Goal: Task Accomplishment & Management: Manage account settings

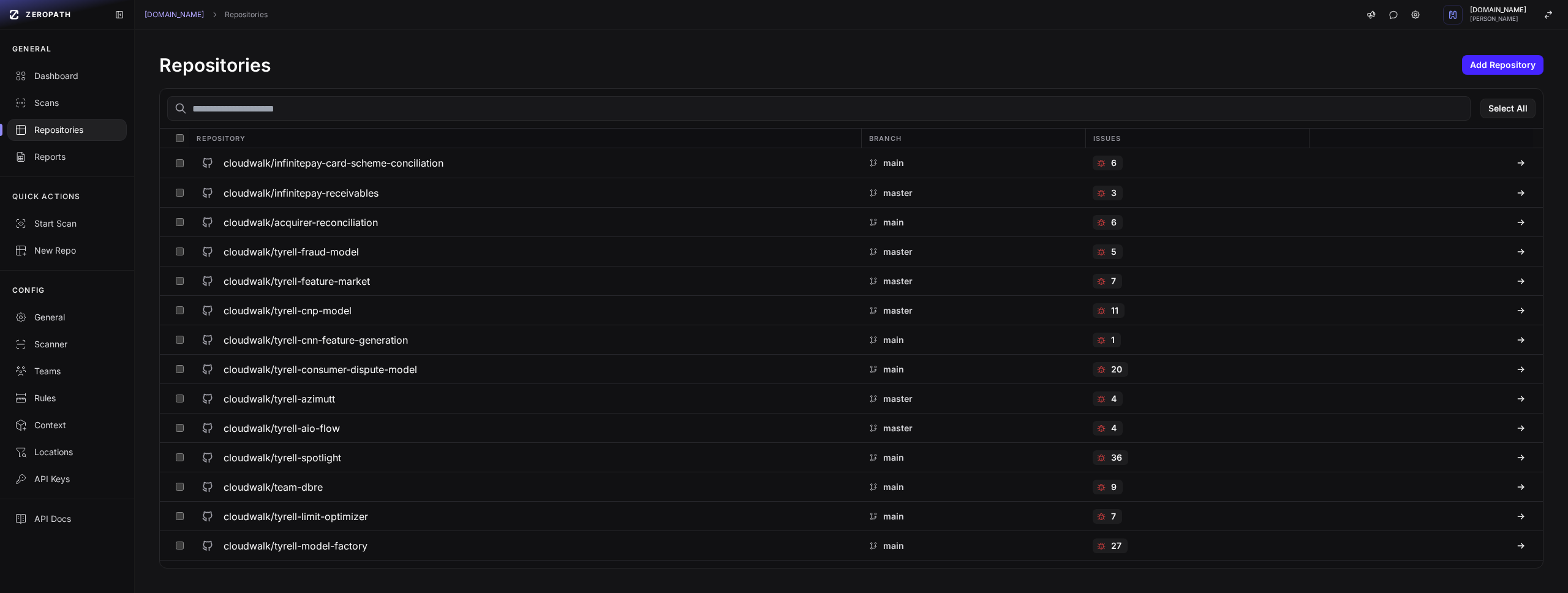
click at [655, 101] on input "text" at bounding box center [819, 108] width 1304 height 24
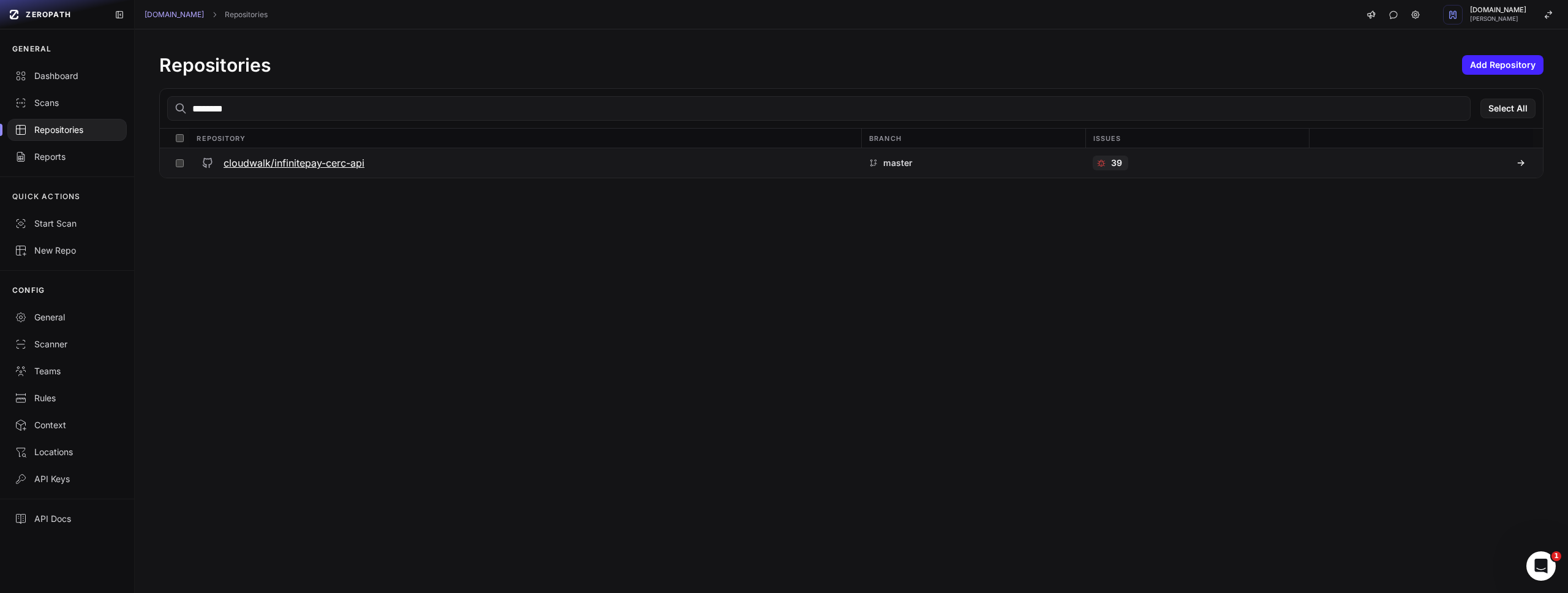
type input "********"
click at [323, 158] on h3 "cloudwalk/infinitepay-cerc-api" at bounding box center [294, 163] width 140 height 15
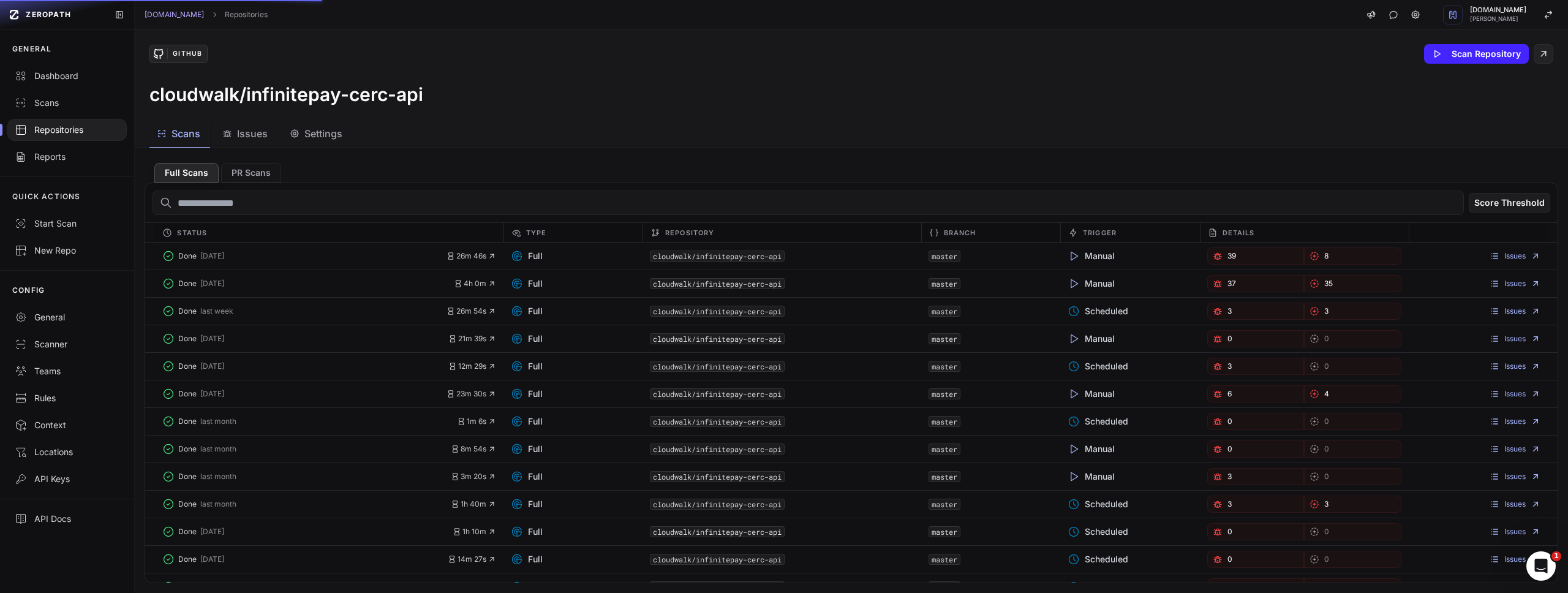
click at [283, 142] on button "Issues" at bounding box center [317, 134] width 70 height 27
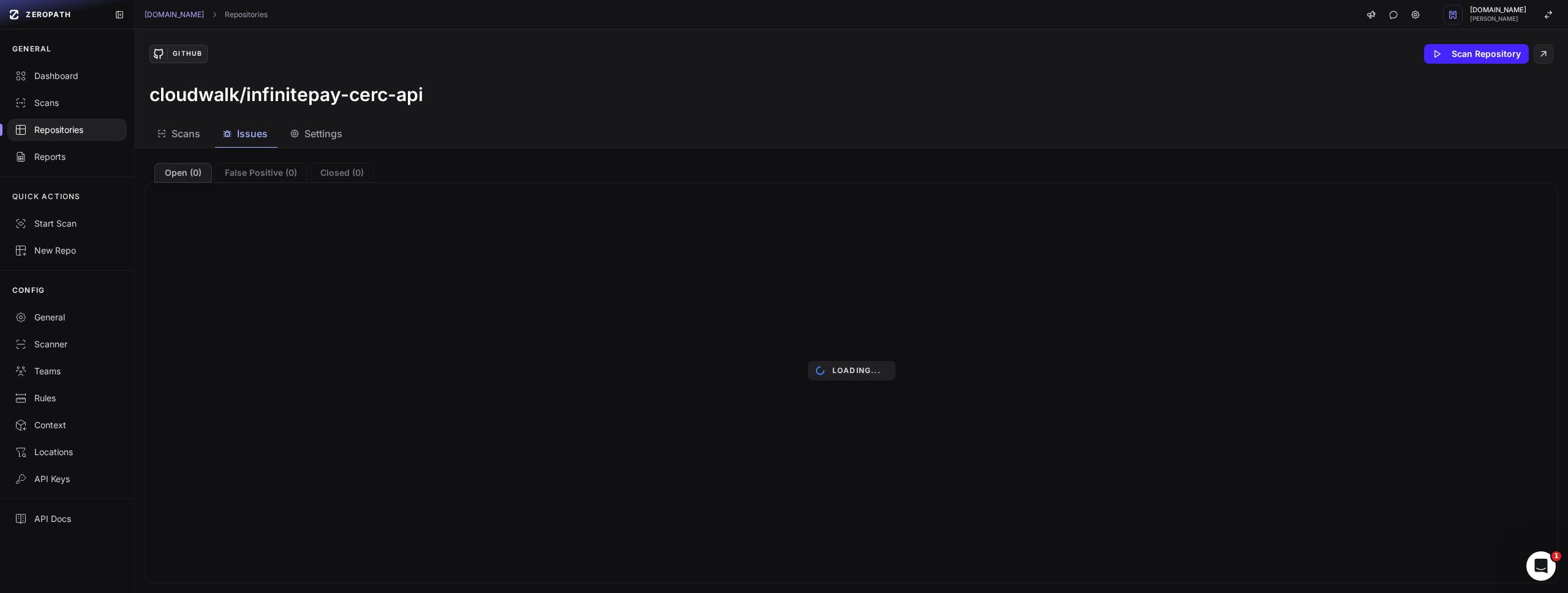
click at [42, 128] on div "Repositories" at bounding box center [67, 130] width 104 height 13
click at [49, 128] on div "Repositories" at bounding box center [67, 130] width 104 height 13
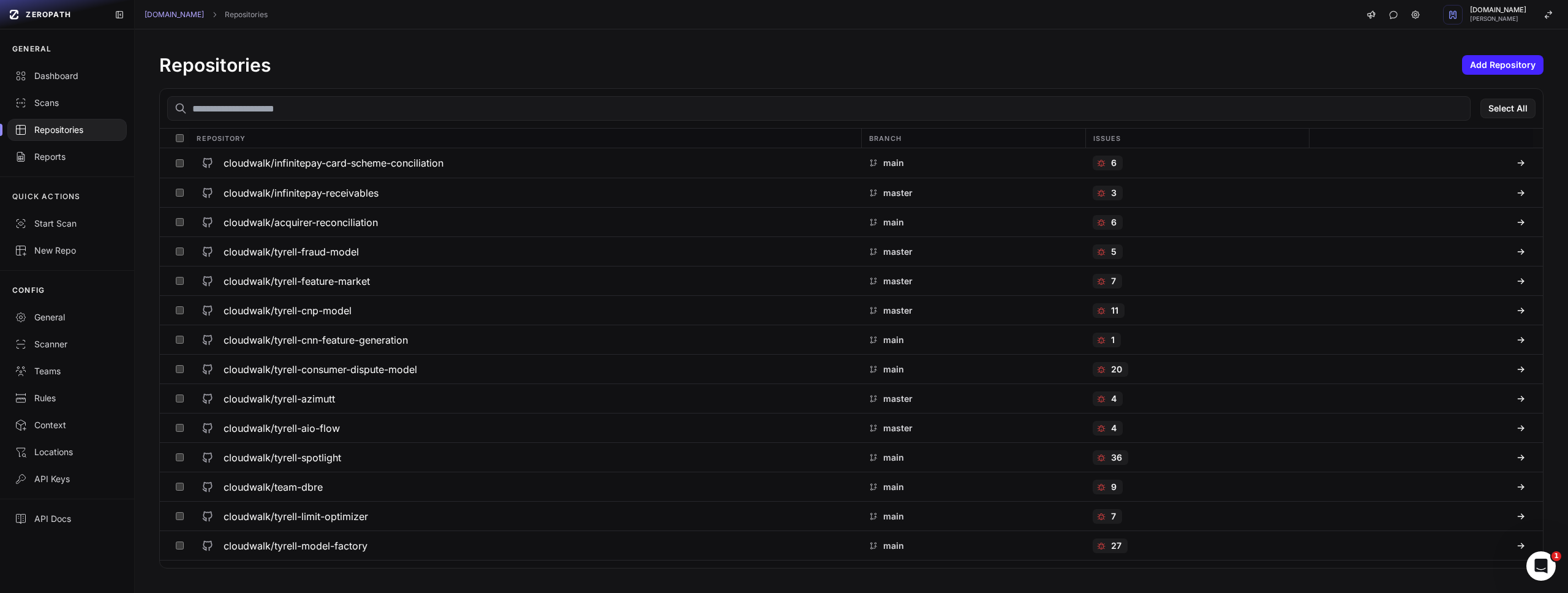
click at [239, 119] on input "text" at bounding box center [819, 108] width 1304 height 24
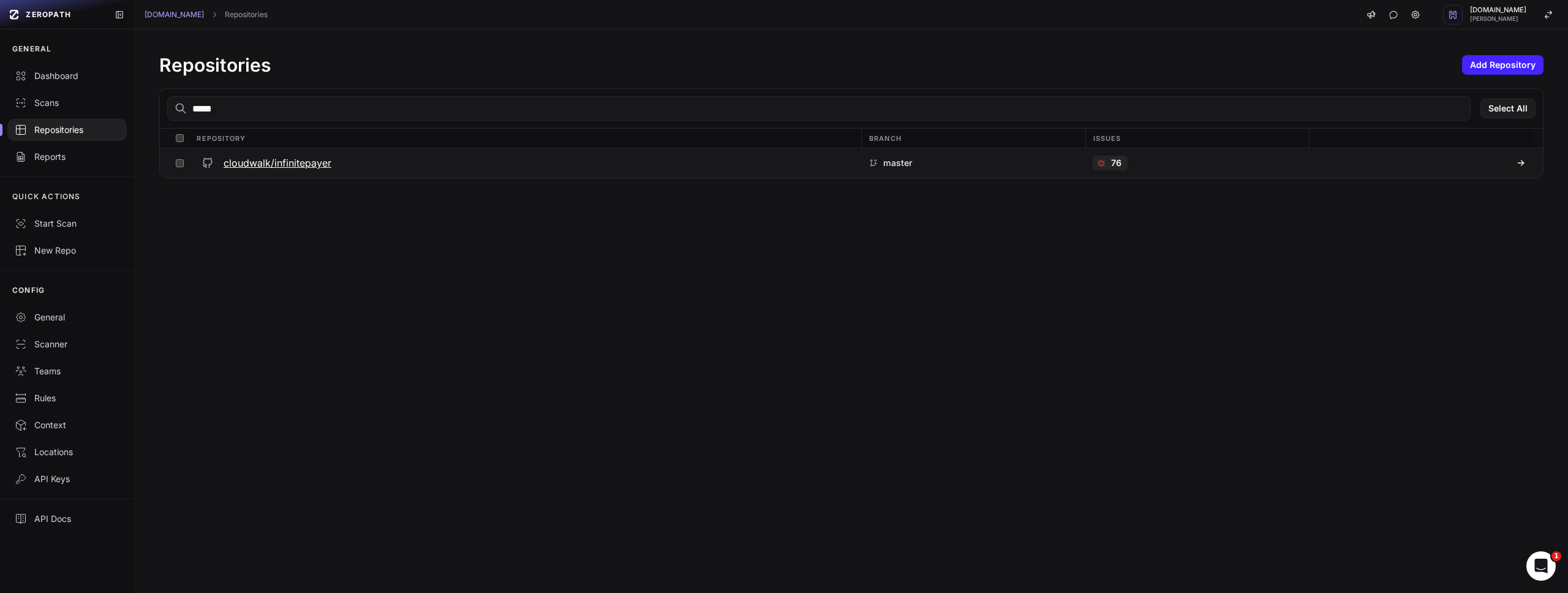
type input "*****"
click at [268, 161] on h3 "cloudwalk/infinitepayer" at bounding box center [277, 163] width 108 height 15
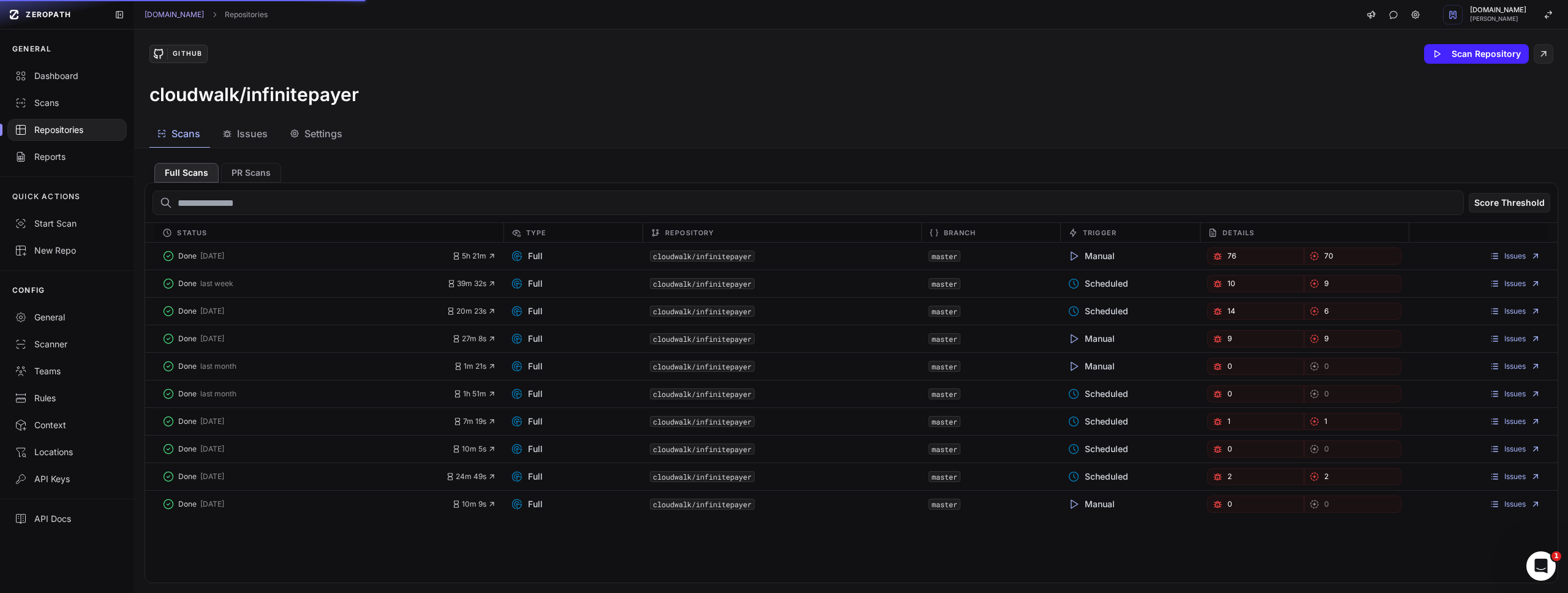
click at [249, 132] on span "Issues" at bounding box center [252, 134] width 31 height 15
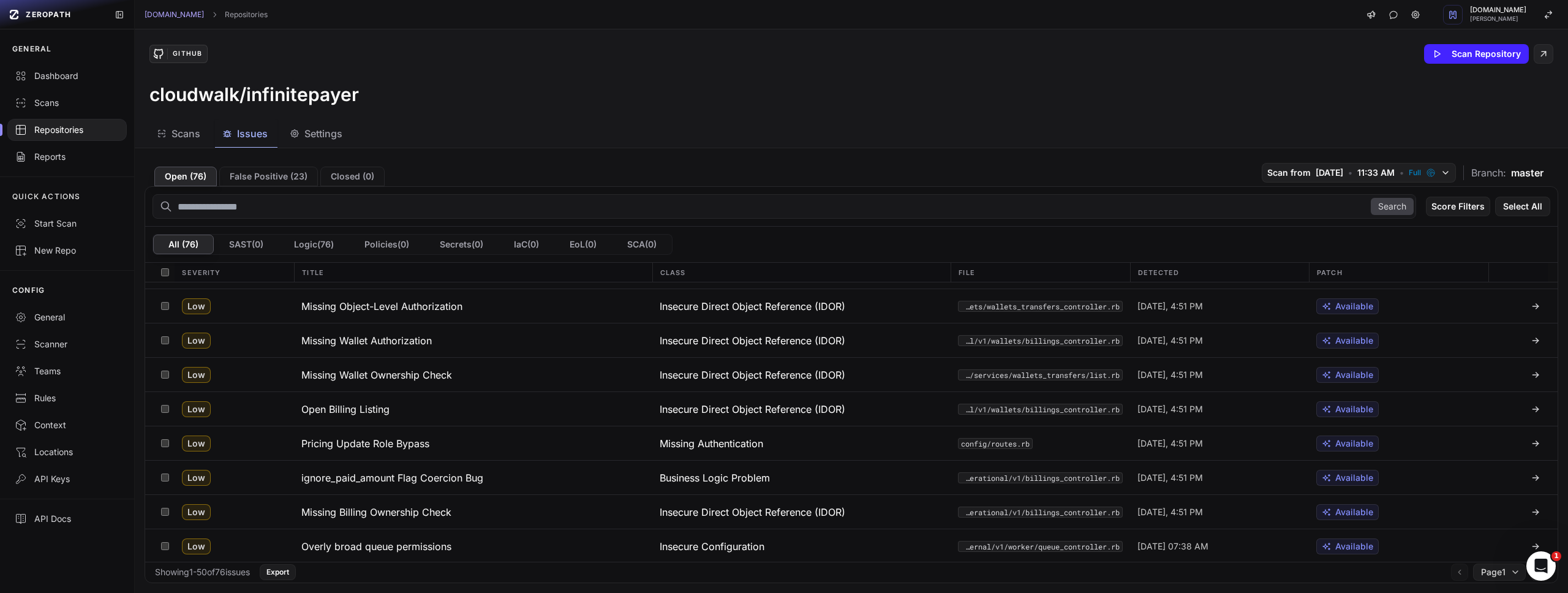
scroll to position [1437, 0]
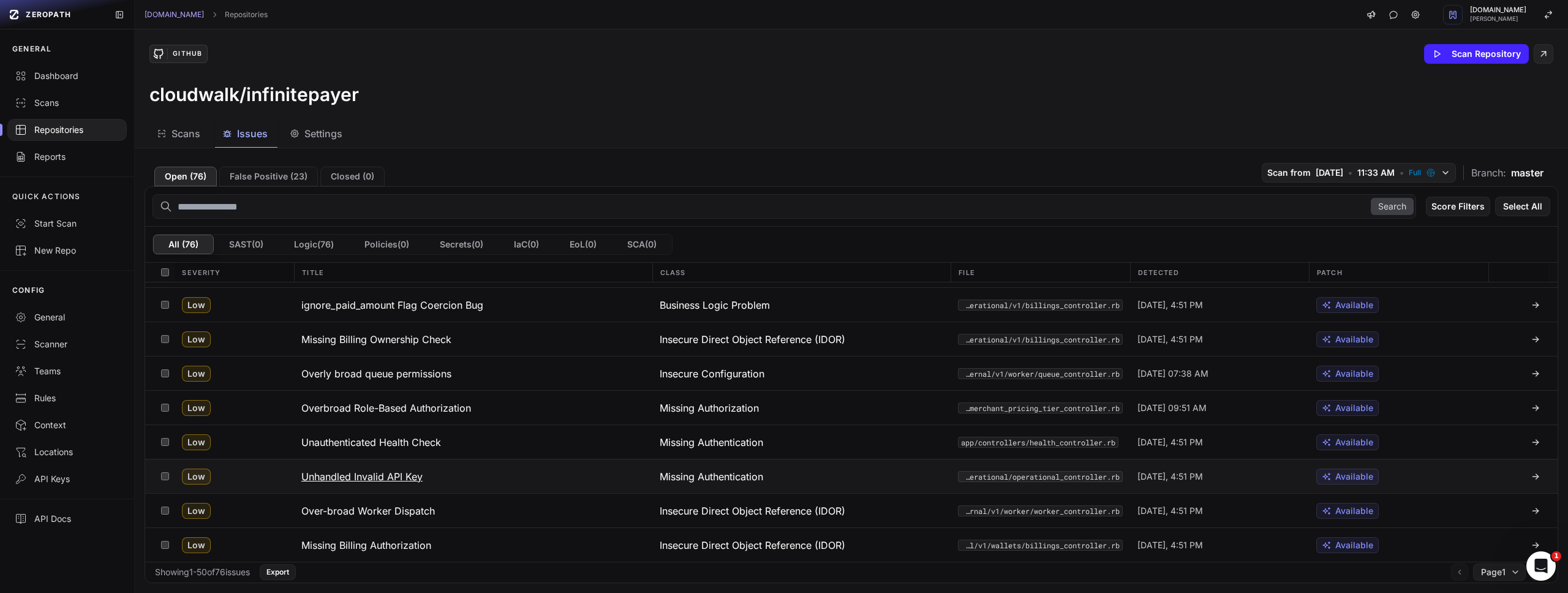
click at [400, 480] on h3 "Unhandled Invalid API Key" at bounding box center [362, 477] width 122 height 15
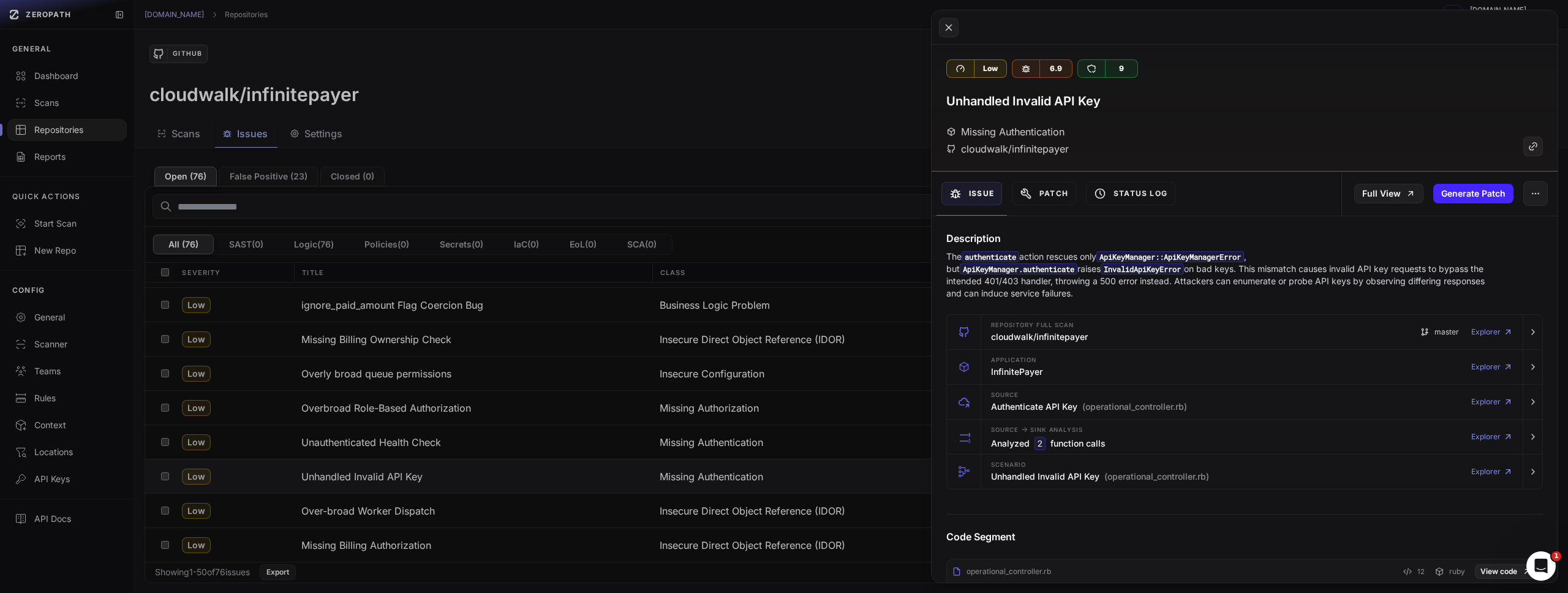
drag, startPoint x: 1134, startPoint y: 266, endPoint x: 1479, endPoint y: 279, distance: 345.2
click at [1479, 279] on p "The authenticate action rescues only ApiKeyManager::ApiKeyManagerError , but Ap…" at bounding box center [1220, 275] width 549 height 49
click at [1152, 280] on p "The authenticate action rescues only ApiKeyManager::ApiKeyManagerError , but Ap…" at bounding box center [1220, 275] width 549 height 49
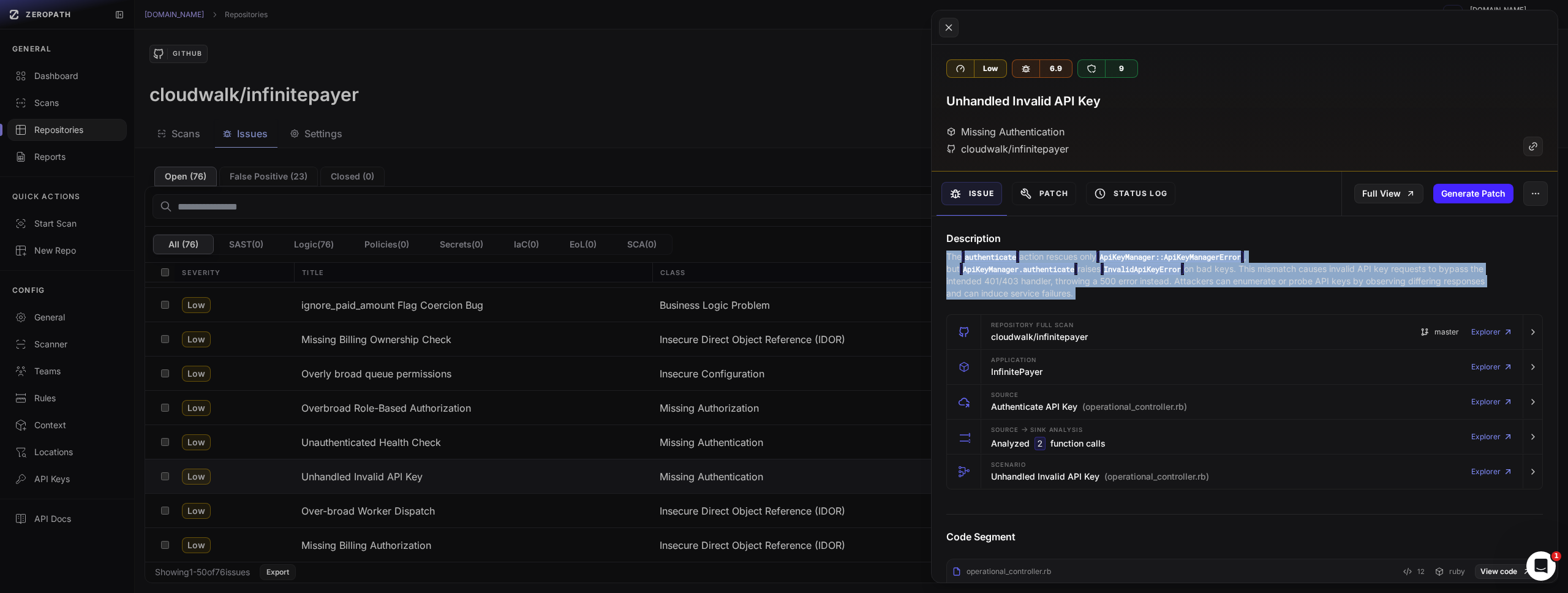
click at [1152, 280] on p "The authenticate action rescues only ApiKeyManager::ApiKeyManagerError , but Ap…" at bounding box center [1220, 275] width 549 height 49
click at [736, 178] on button at bounding box center [784, 296] width 1568 height 593
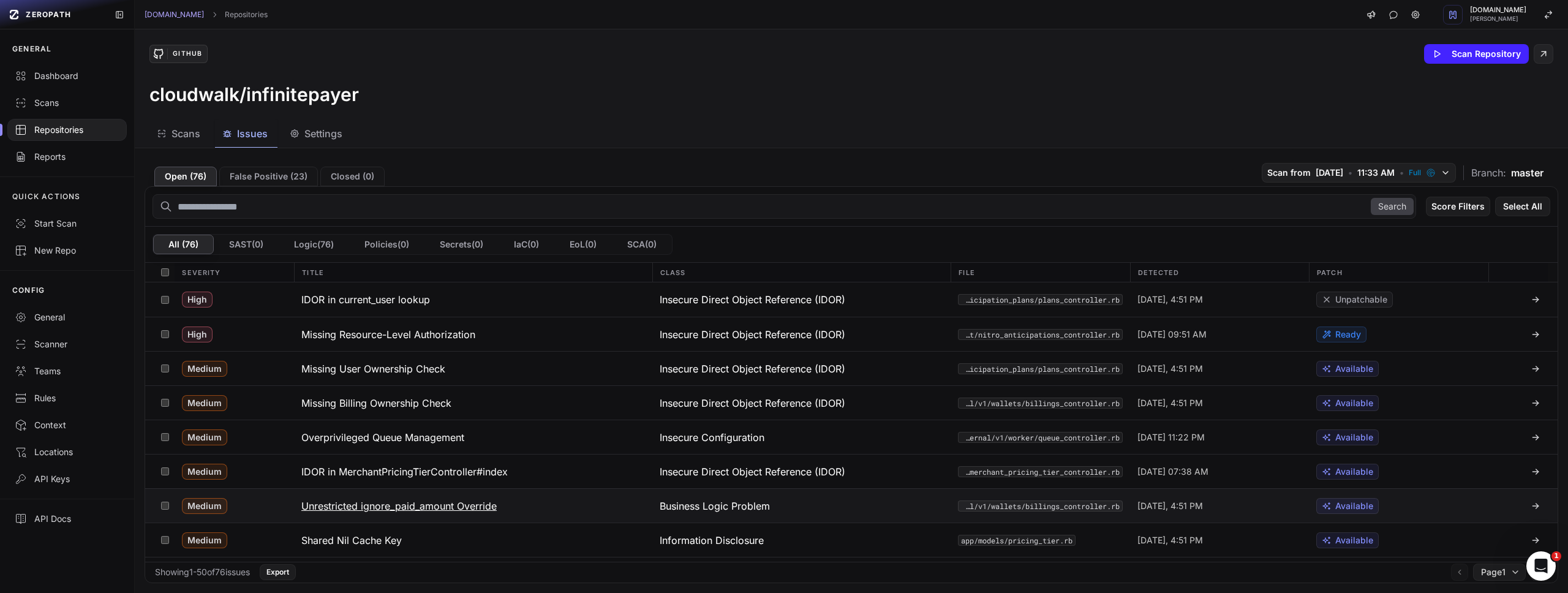
click at [464, 503] on h3 "Unrestricted ignore_paid_amount Override" at bounding box center [399, 506] width 195 height 15
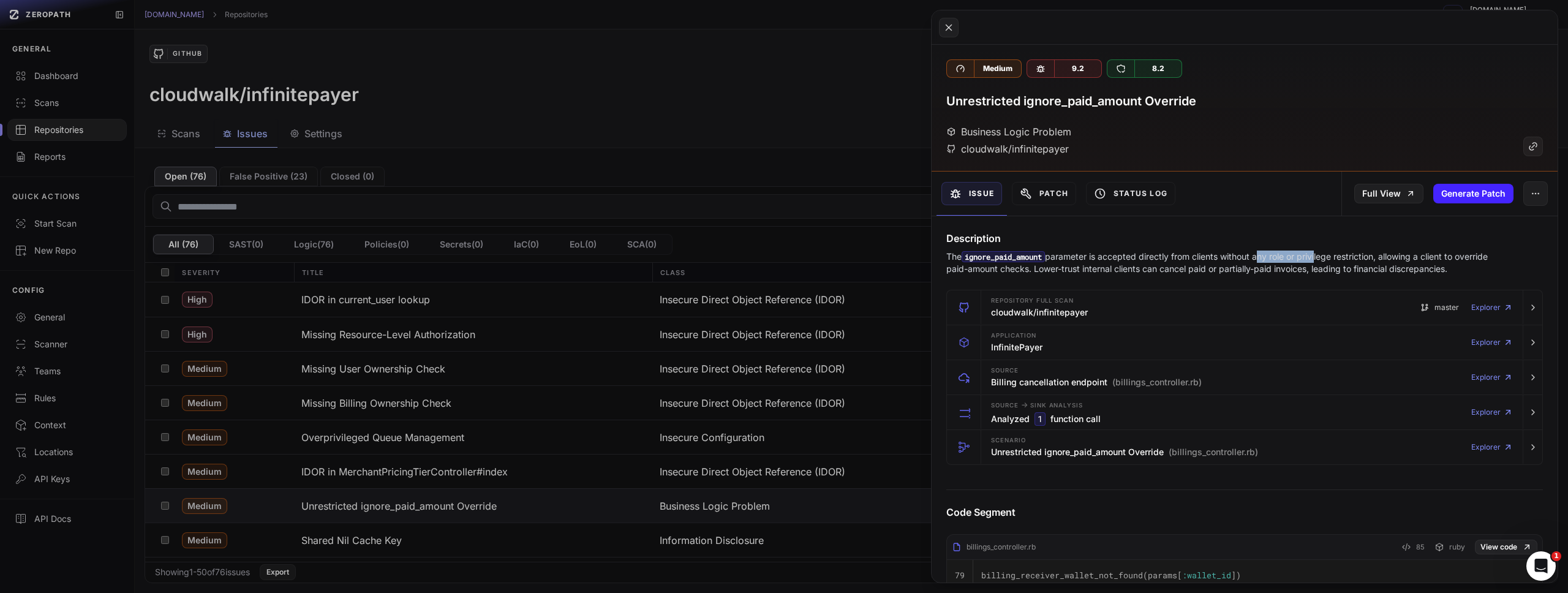
drag, startPoint x: 1263, startPoint y: 251, endPoint x: 1324, endPoint y: 255, distance: 61.1
click at [1323, 255] on p "The ignore_paid_amount parameter is accepted directly from clients without any …" at bounding box center [1220, 262] width 549 height 24
click at [1129, 256] on p "The ignore_paid_amount parameter is accepted directly from clients without any …" at bounding box center [1220, 262] width 549 height 24
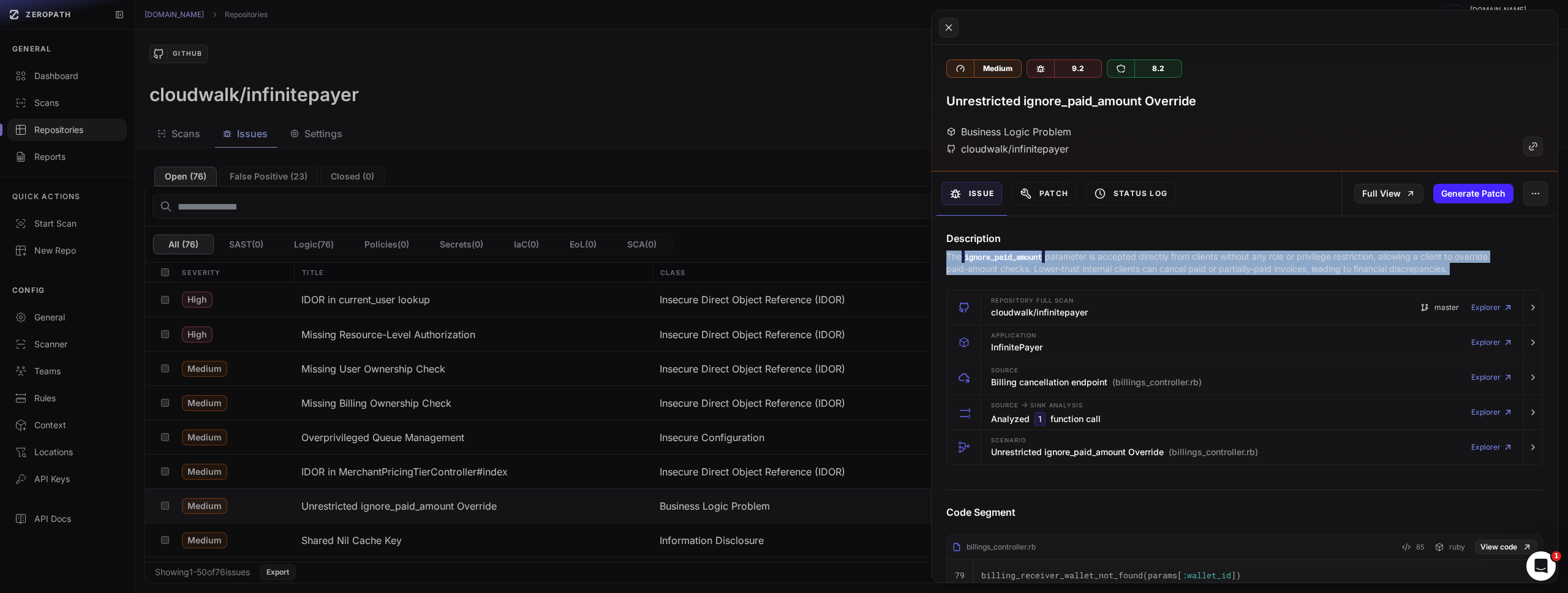
click at [1129, 256] on p "The ignore_paid_amount parameter is accepted directly from clients without any …" at bounding box center [1220, 262] width 549 height 24
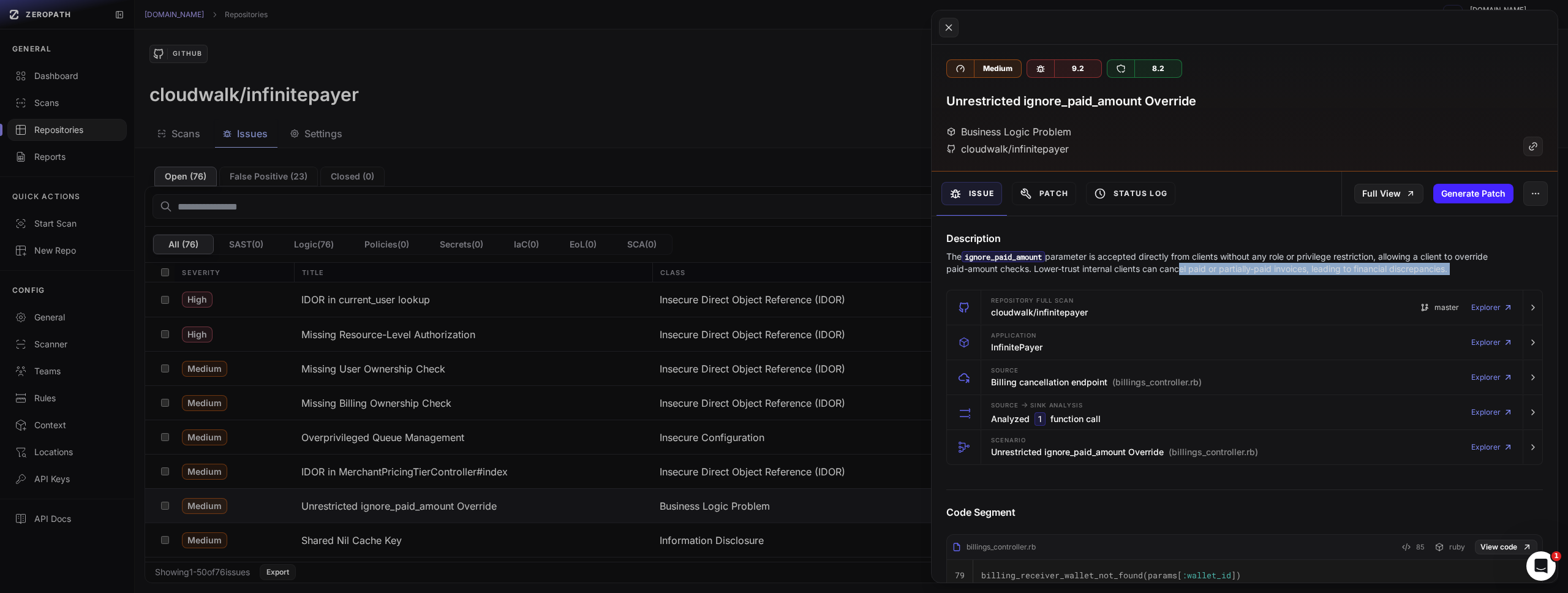
click at [1212, 266] on p "The ignore_paid_amount parameter is accepted directly from clients without any …" at bounding box center [1220, 262] width 549 height 24
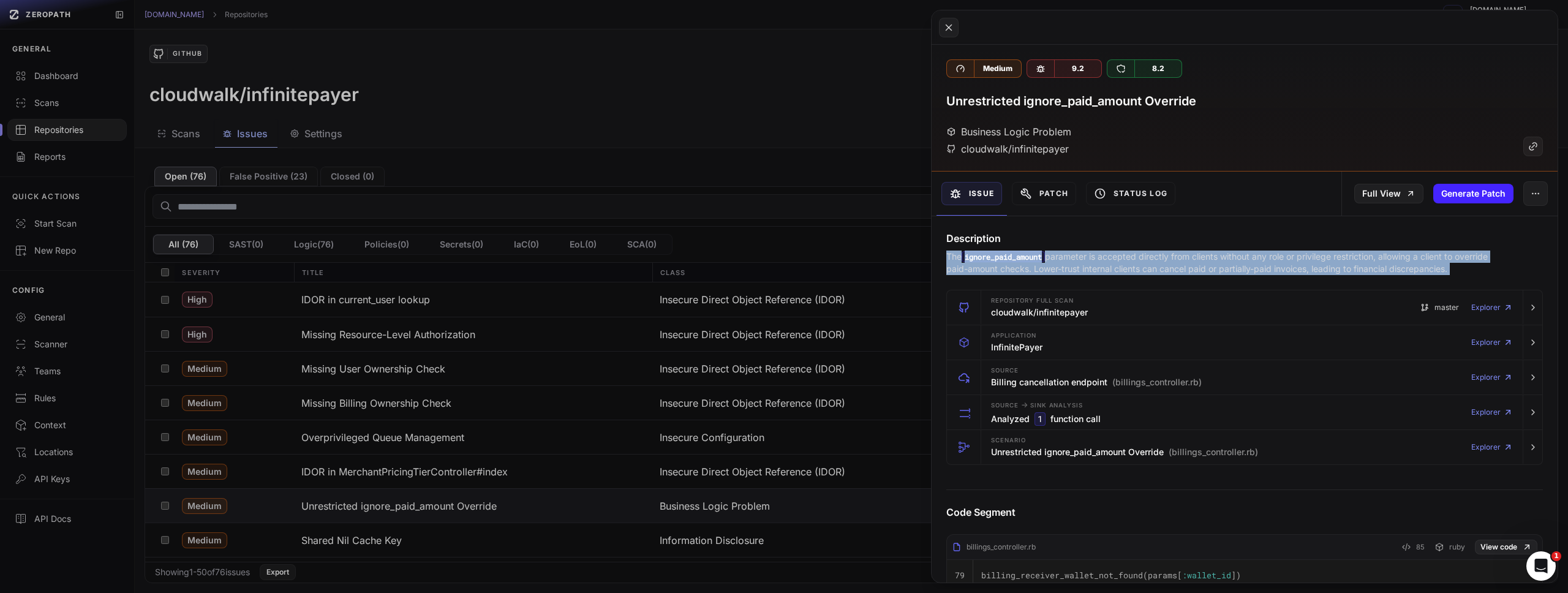
click at [1212, 266] on p "The ignore_paid_amount parameter is accepted directly from clients without any …" at bounding box center [1220, 262] width 549 height 24
click at [822, 203] on button at bounding box center [784, 296] width 1568 height 593
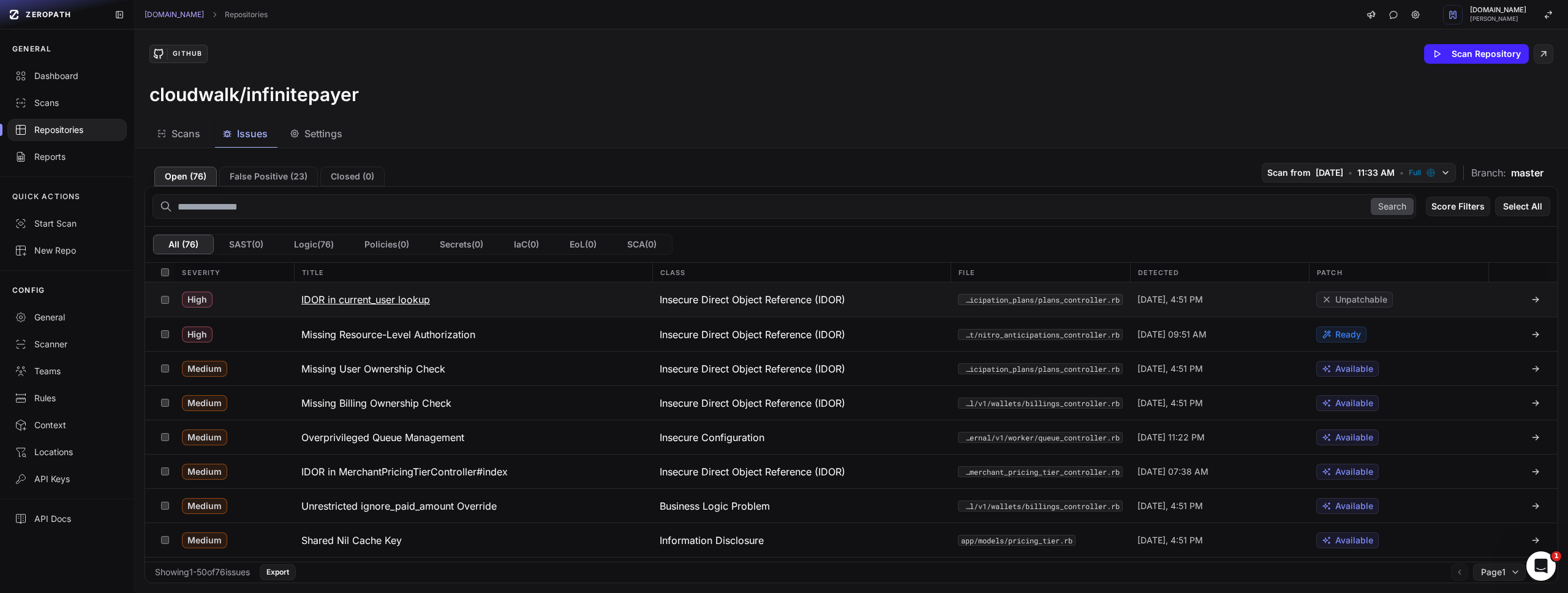
click at [357, 298] on h3 "IDOR in current_user lookup" at bounding box center [366, 299] width 129 height 15
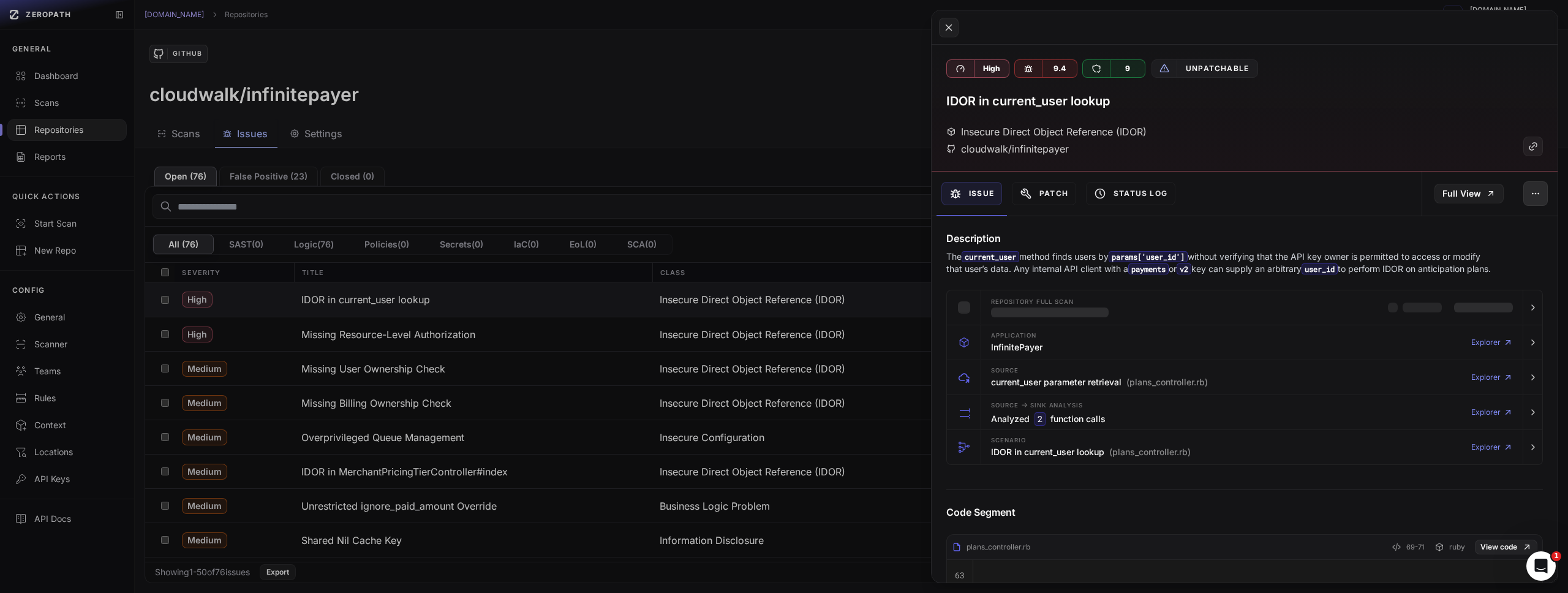
click at [1530, 192] on icon "button" at bounding box center [1535, 193] width 9 height 9
click at [1212, 93] on div "IDOR in current_user lookup" at bounding box center [1245, 101] width 596 height 17
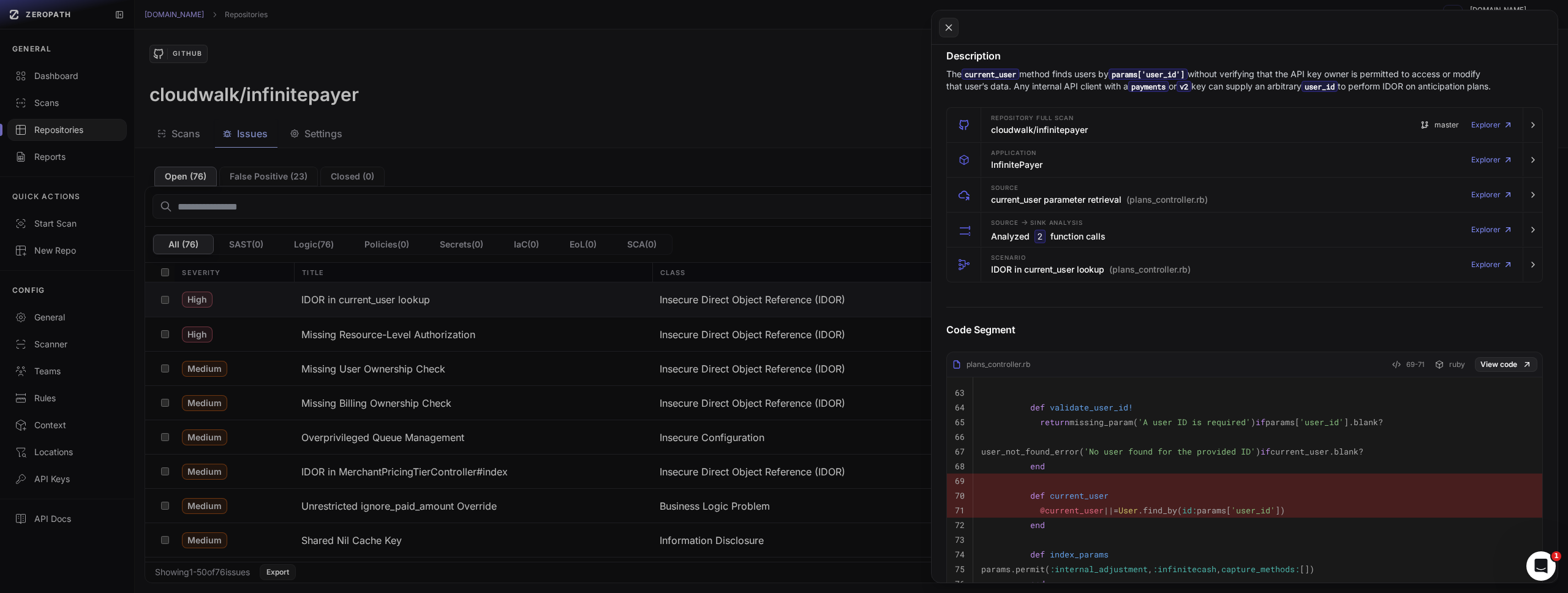
scroll to position [205, 0]
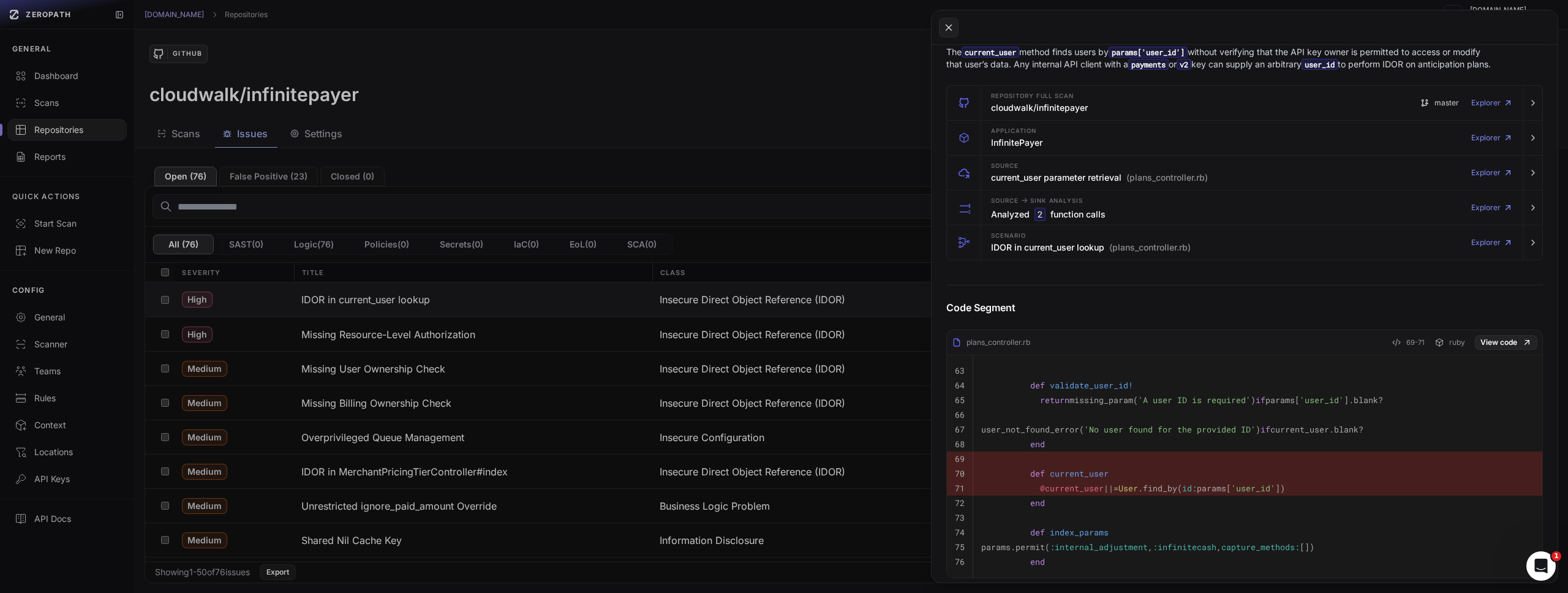
click at [706, 159] on button at bounding box center [784, 296] width 1568 height 593
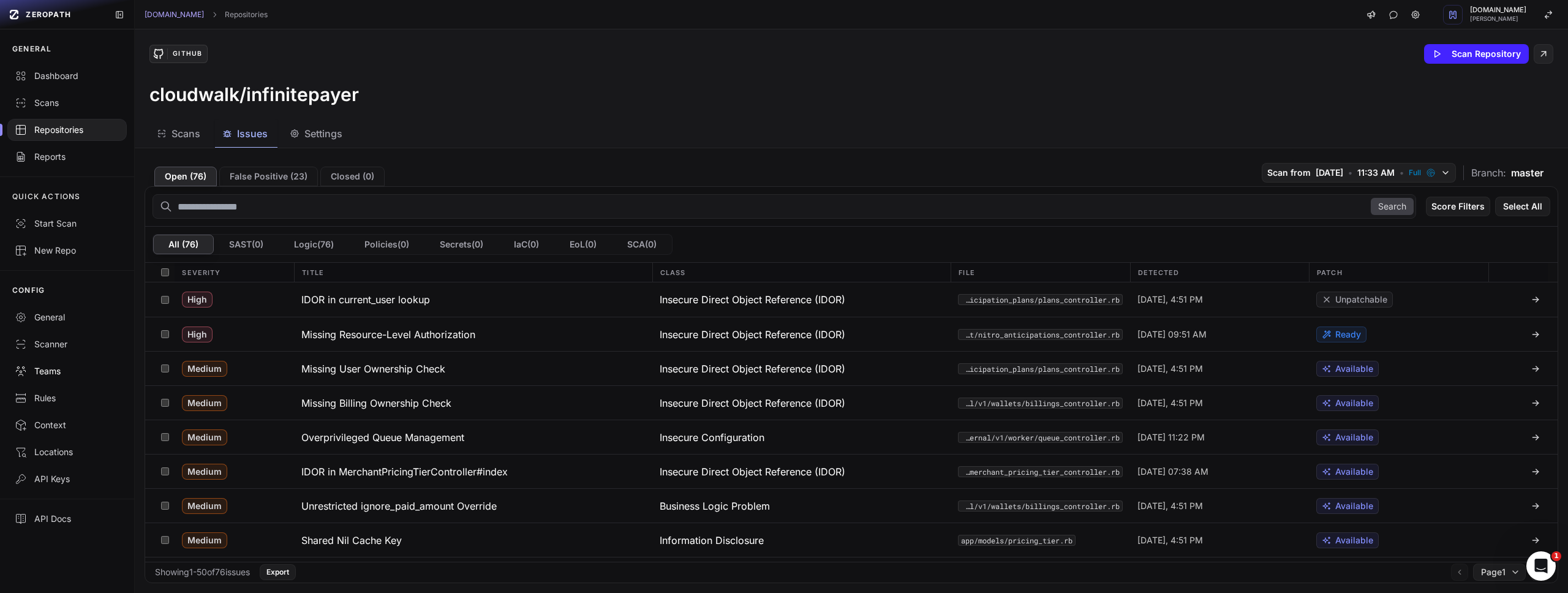
click at [49, 367] on div "Teams" at bounding box center [67, 372] width 104 height 13
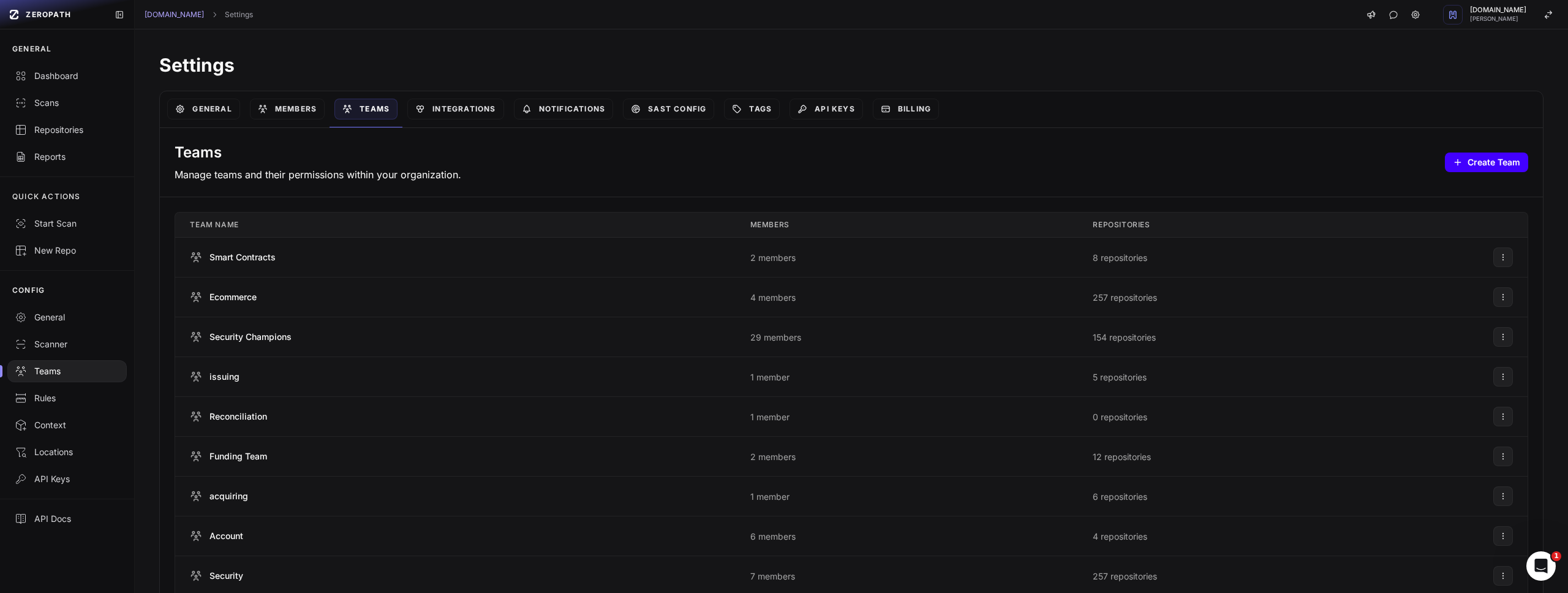
click at [1488, 163] on button "Create Team" at bounding box center [1486, 162] width 83 height 20
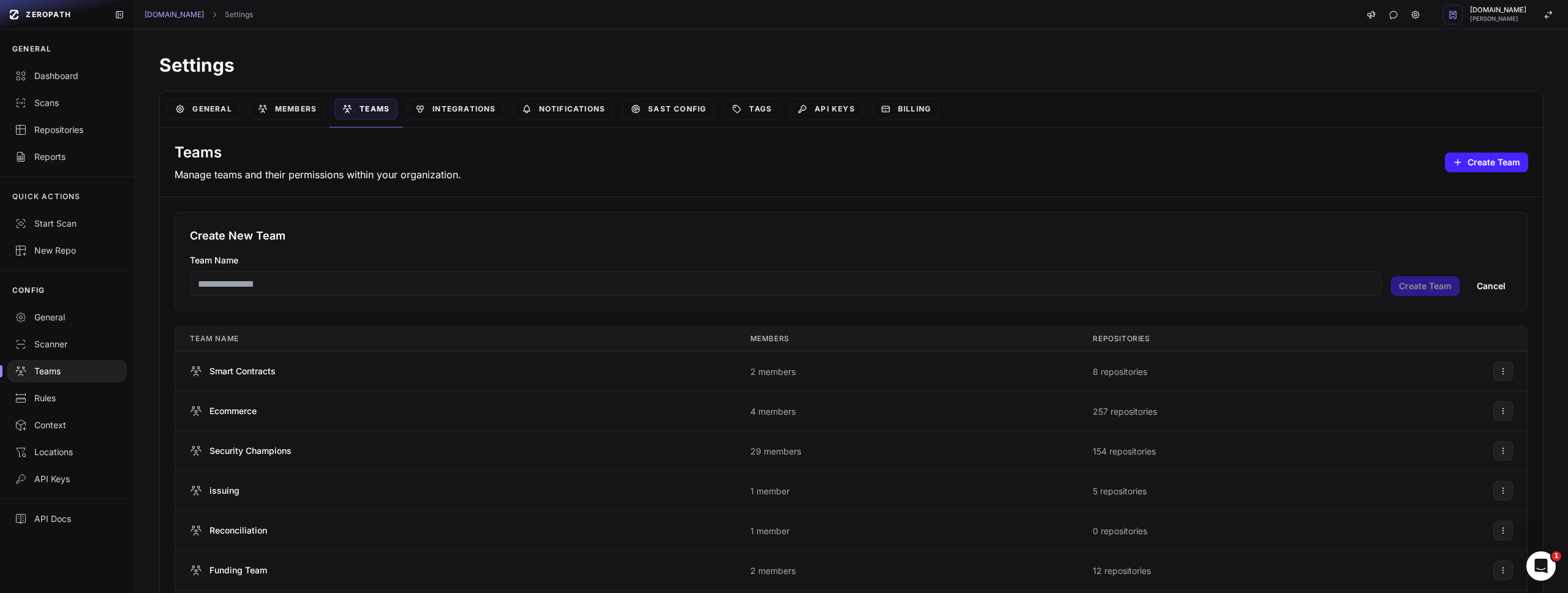
click at [469, 289] on input "Team Name" at bounding box center [786, 284] width 1191 height 24
type input "********"
click at [1393, 289] on button "Create Team" at bounding box center [1424, 286] width 68 height 20
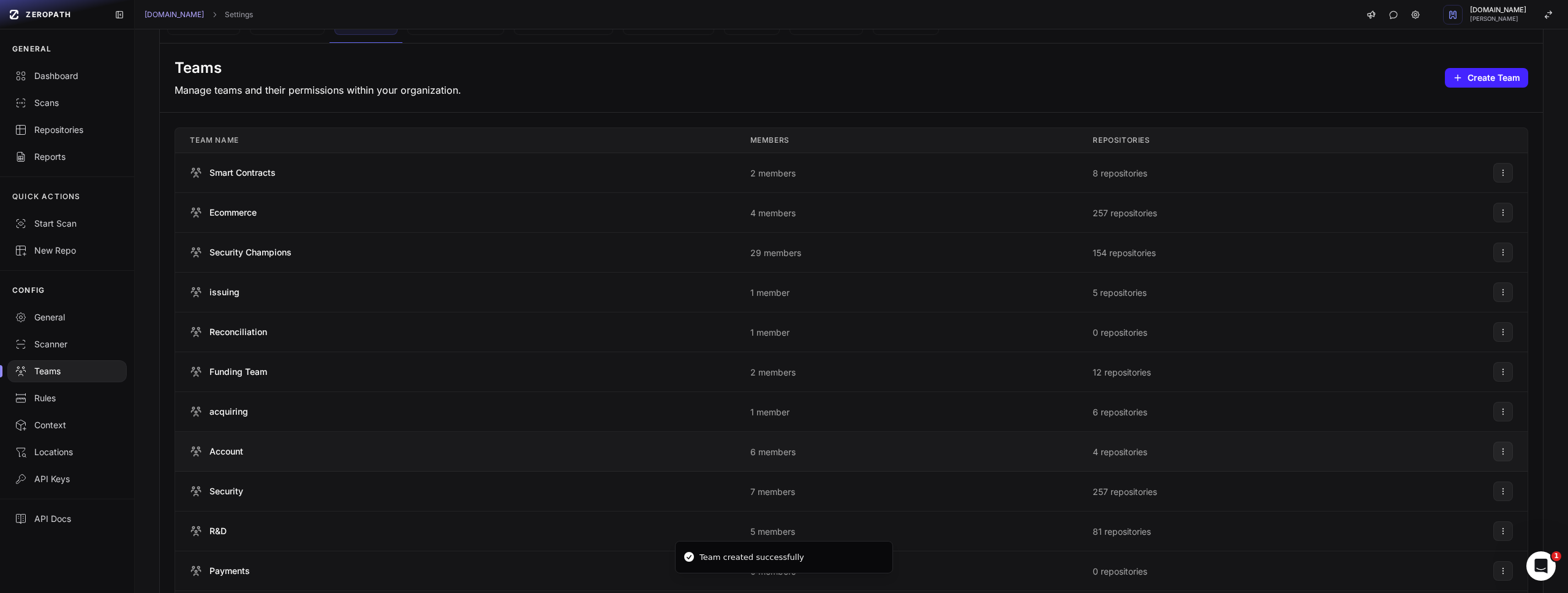
scroll to position [174, 0]
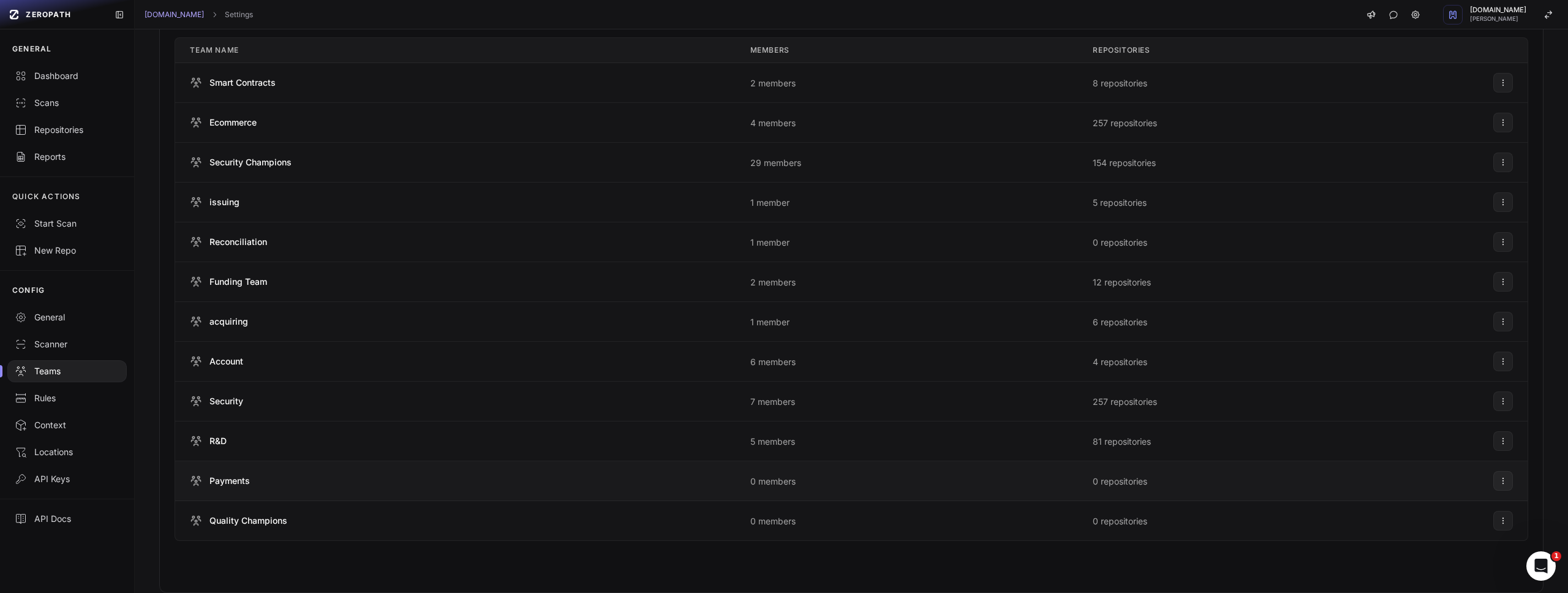
click at [227, 483] on span "Payments" at bounding box center [230, 481] width 41 height 13
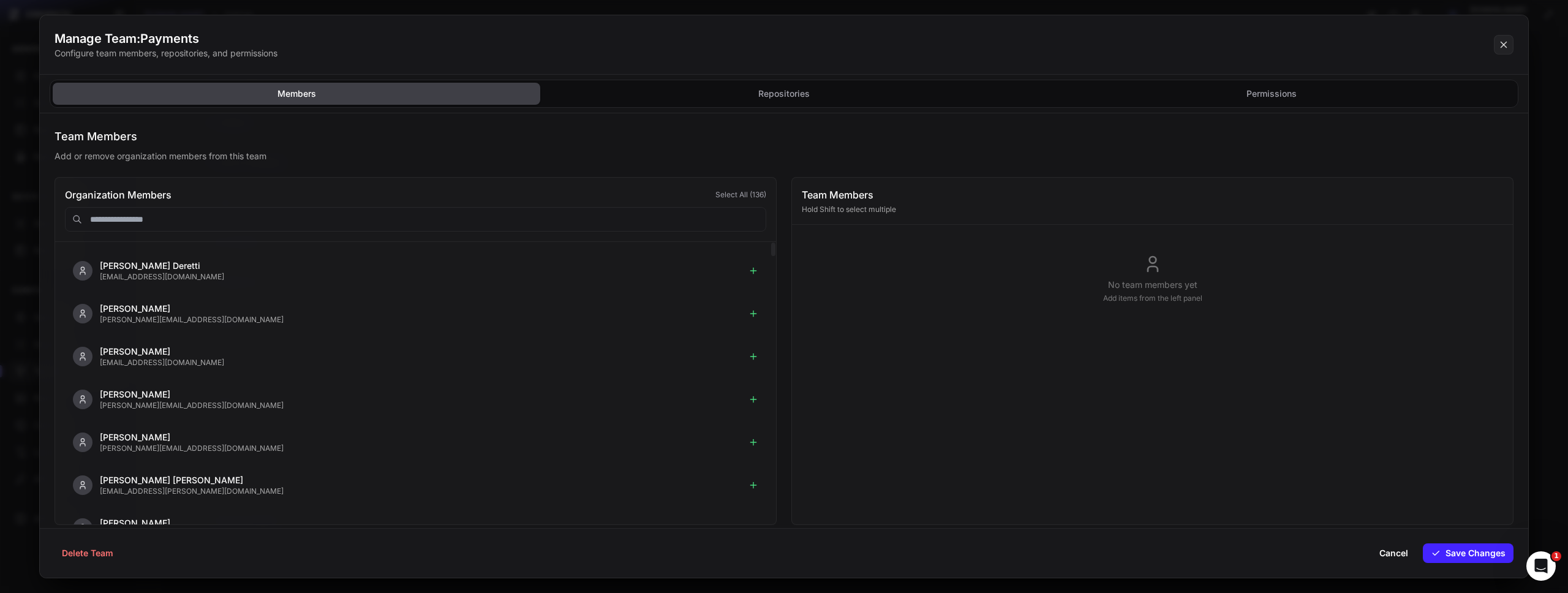
click at [401, 216] on input "text" at bounding box center [416, 219] width 702 height 24
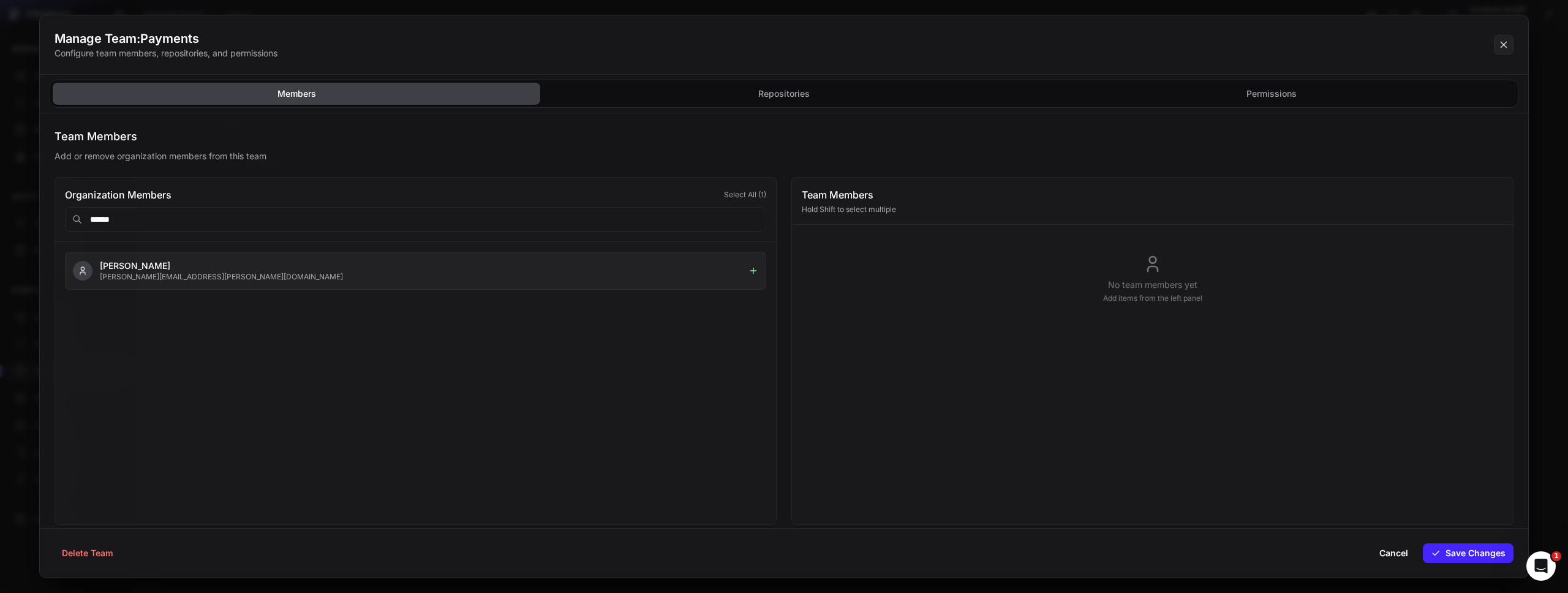
click at [752, 271] on icon at bounding box center [753, 271] width 5 height 0
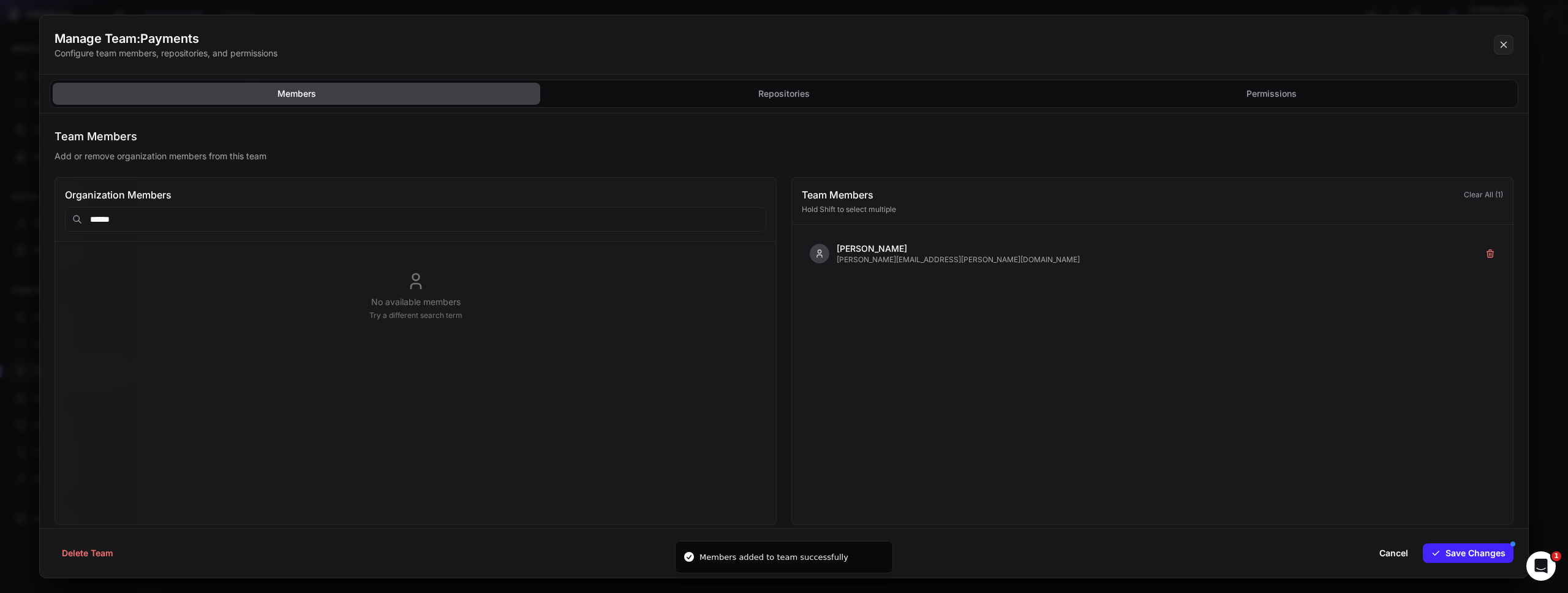
click at [470, 214] on input "******" at bounding box center [416, 219] width 702 height 24
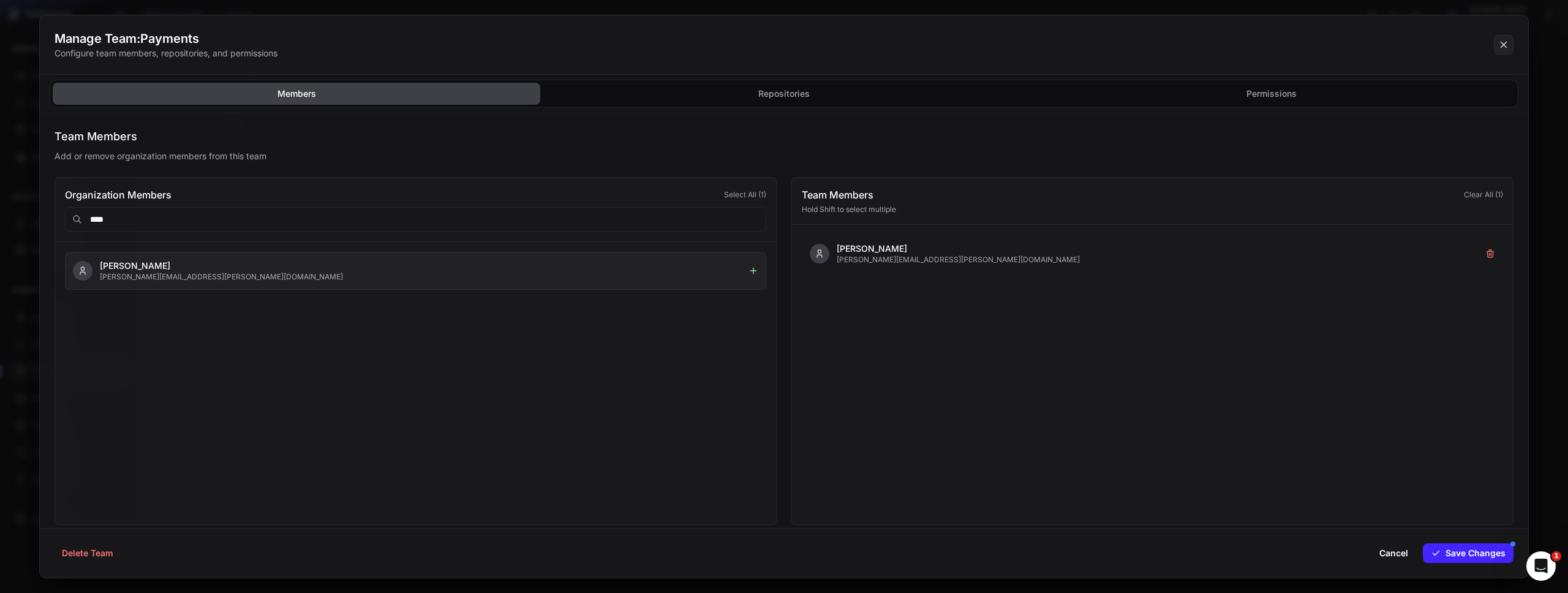
type input "****"
click at [752, 269] on icon at bounding box center [753, 271] width 9 height 9
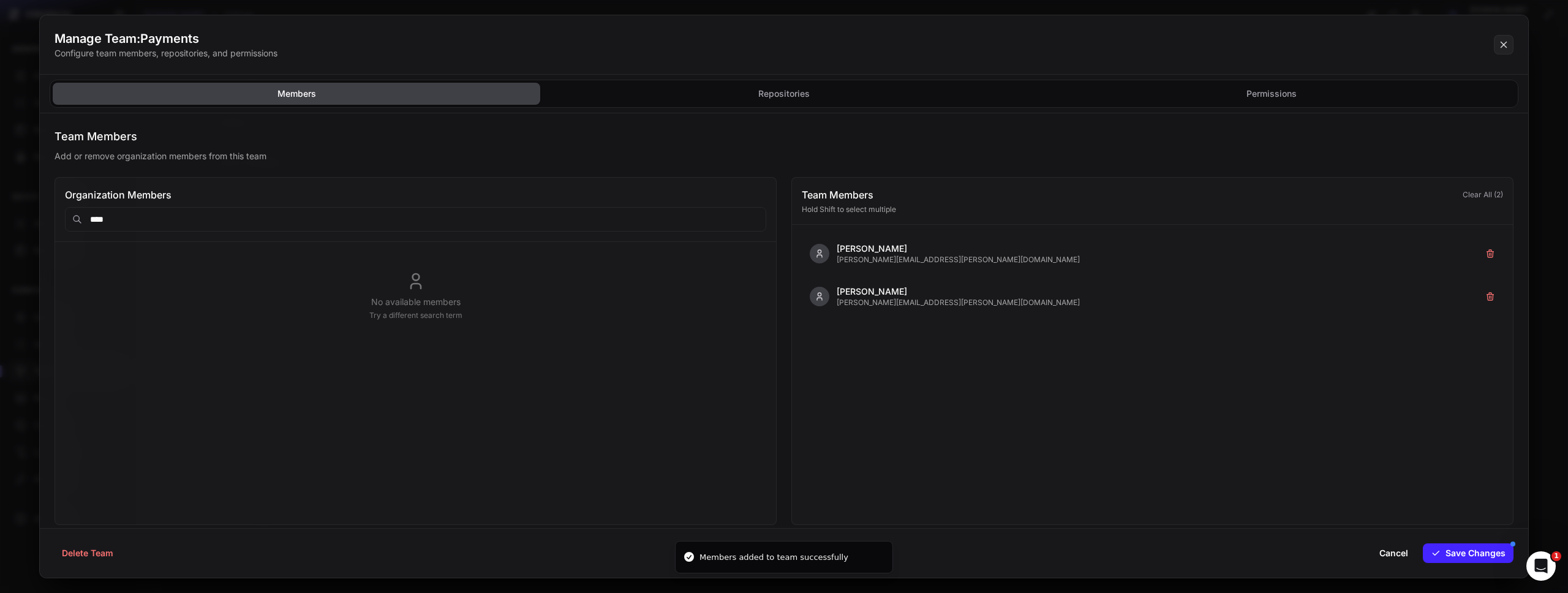
click at [664, 161] on p "Add or remove organization members from this team" at bounding box center [783, 156] width 1459 height 13
click at [1161, 101] on button "Permissions" at bounding box center [1271, 93] width 487 height 22
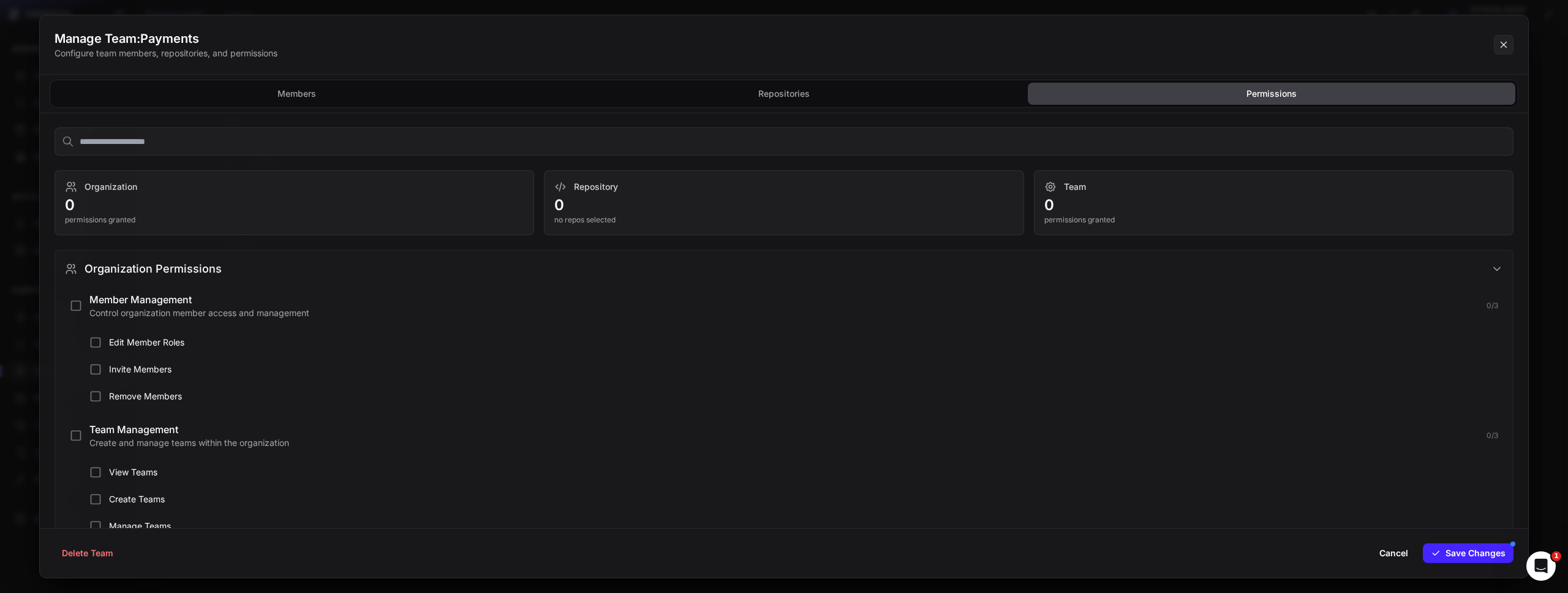
scroll to position [0, 0]
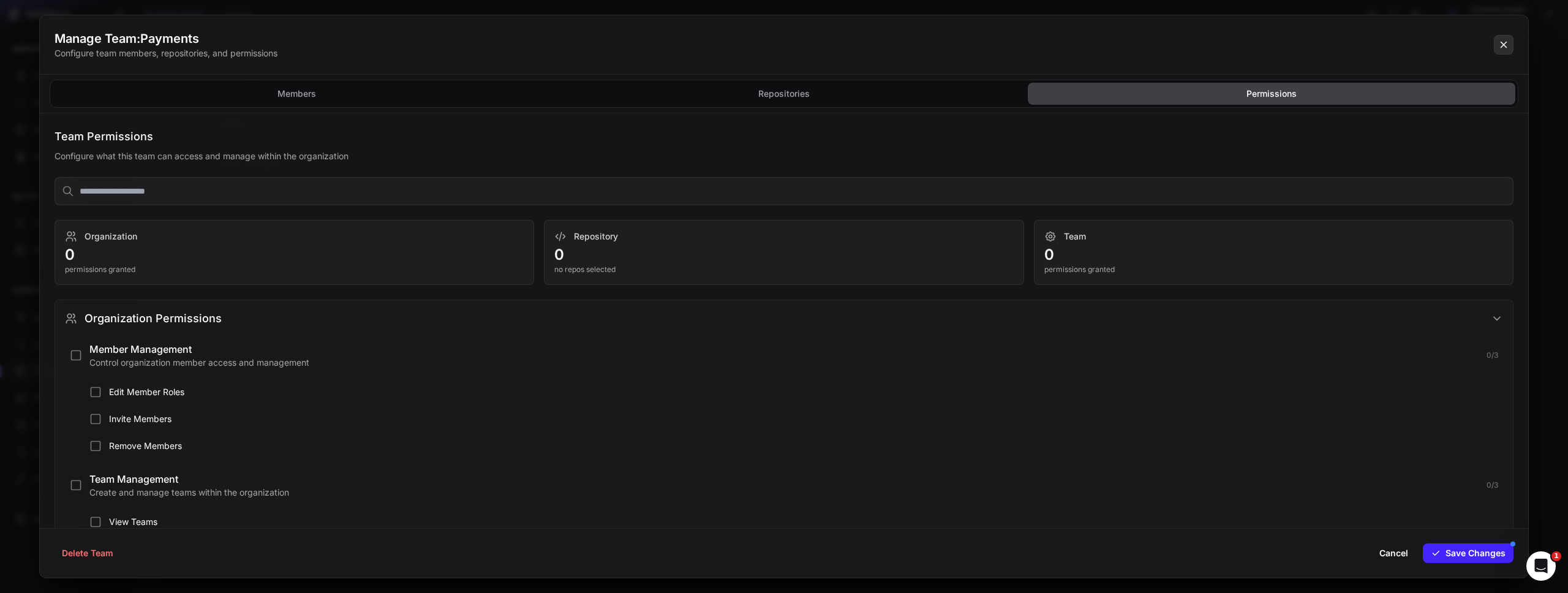
click at [1504, 44] on icon at bounding box center [1504, 45] width 5 height 5
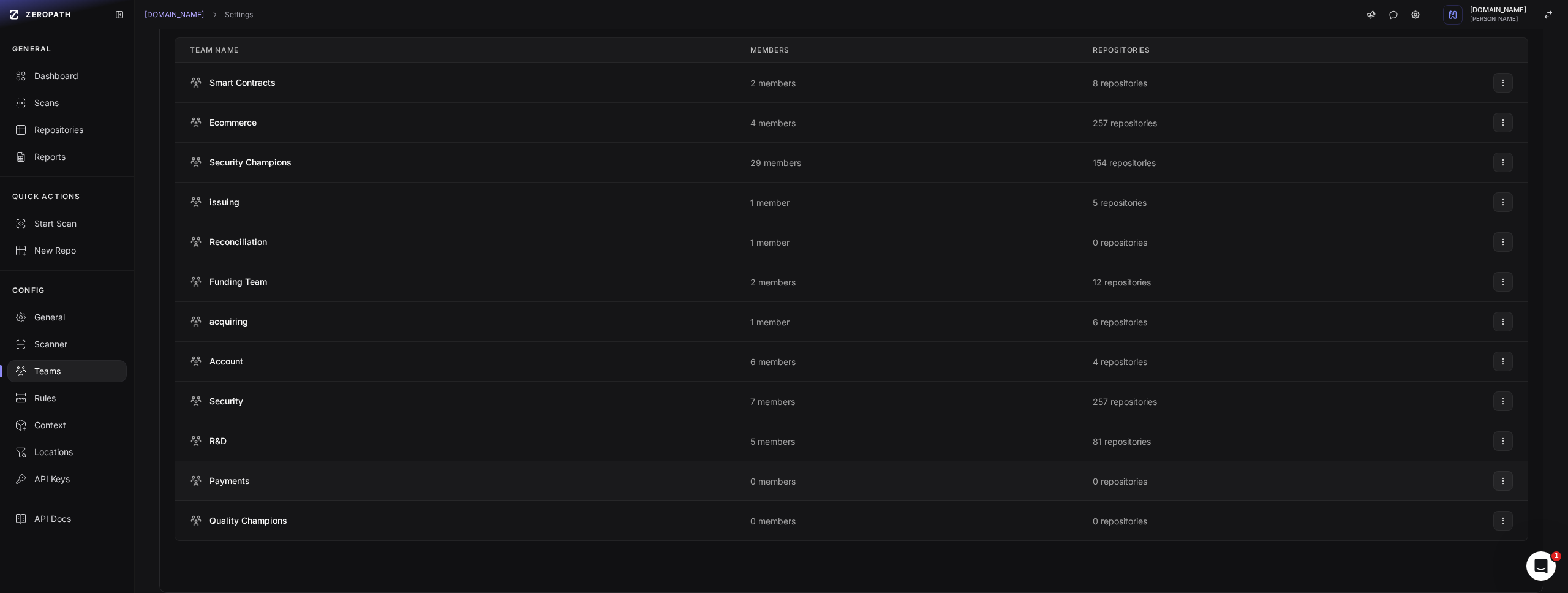
click at [249, 478] on span "Payments" at bounding box center [230, 481] width 41 height 13
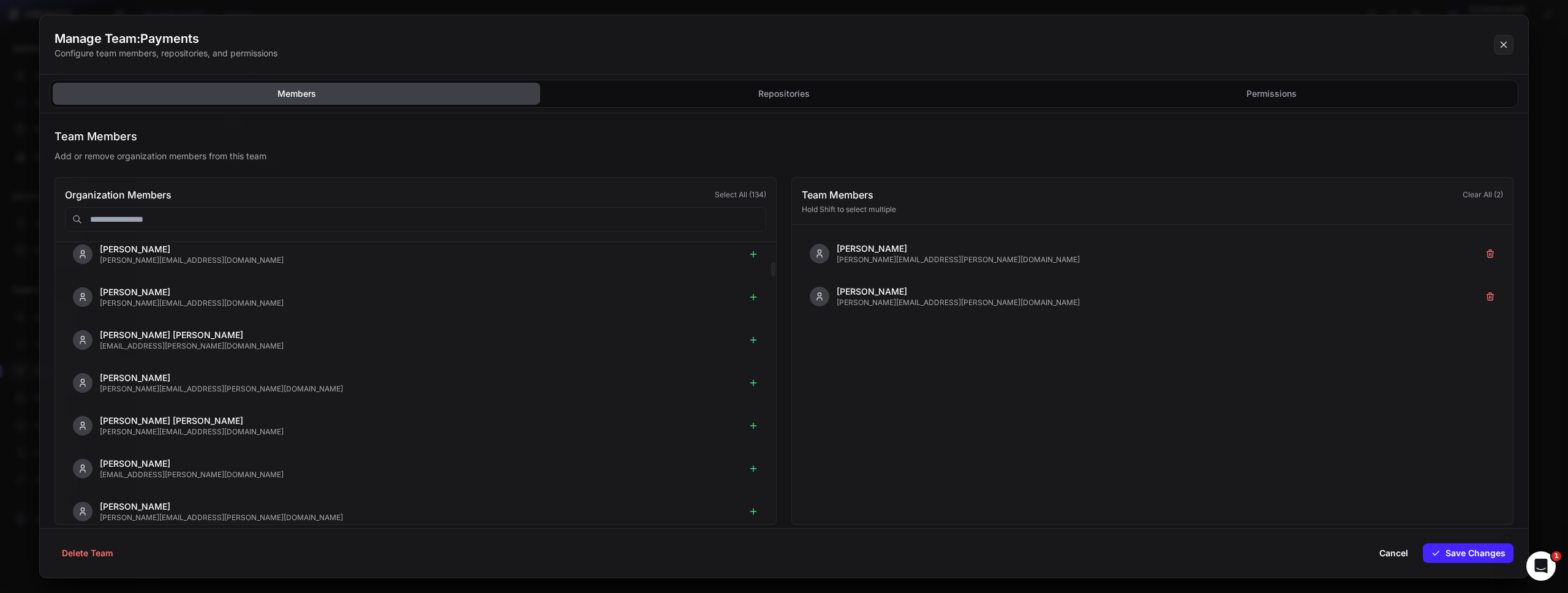
scroll to position [404, 0]
click at [500, 203] on div "Organization Members Select All ( 134 )" at bounding box center [415, 210] width 721 height 64
click at [494, 214] on input "text" at bounding box center [416, 219] width 702 height 24
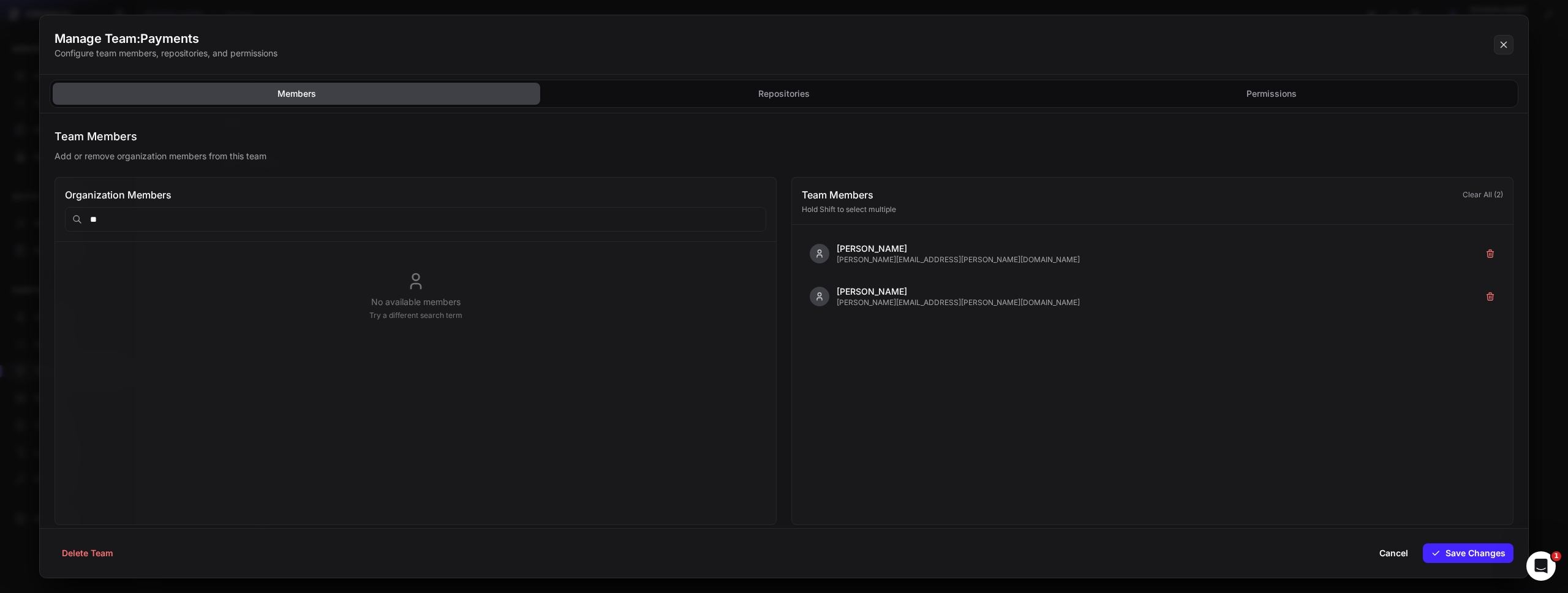
scroll to position [0, 0]
type input "*"
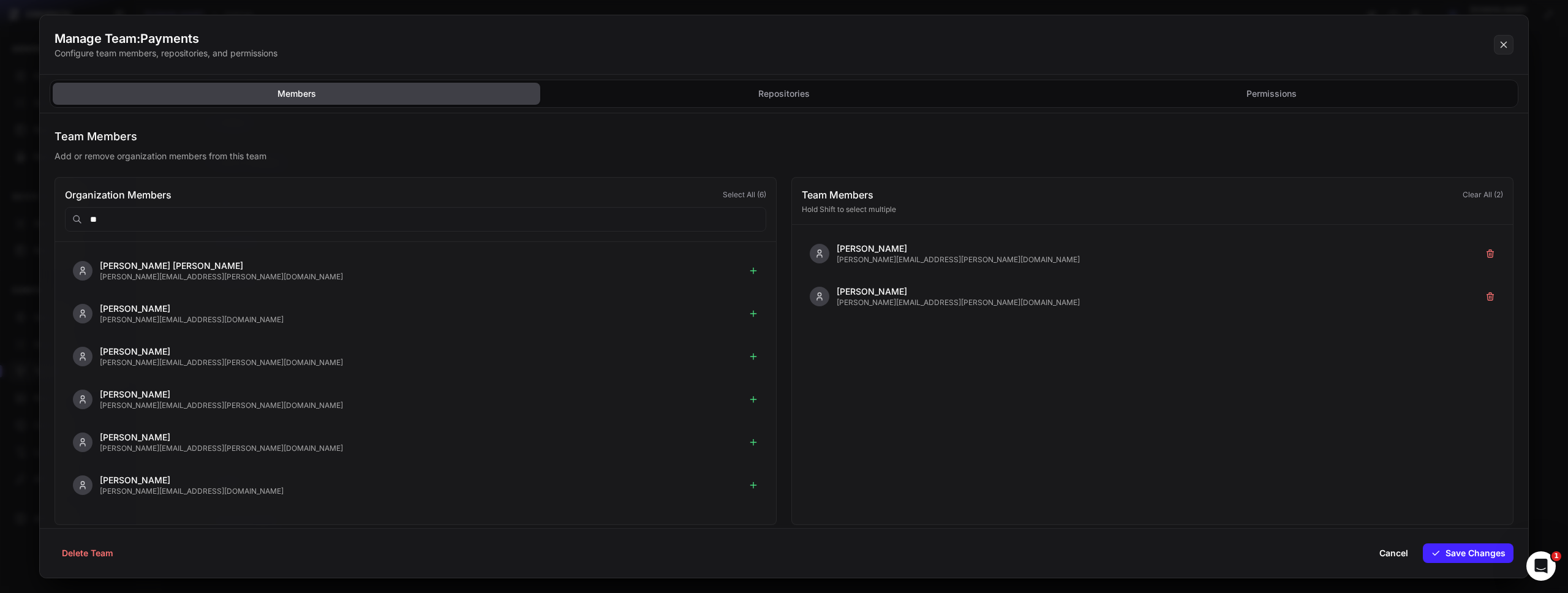
type input "*"
click at [624, 21] on div "Manage Team: Payments Configure team members, repositories, and permissions" at bounding box center [784, 46] width 1488 height 60
click at [1508, 38] on icon at bounding box center [1504, 45] width 11 height 15
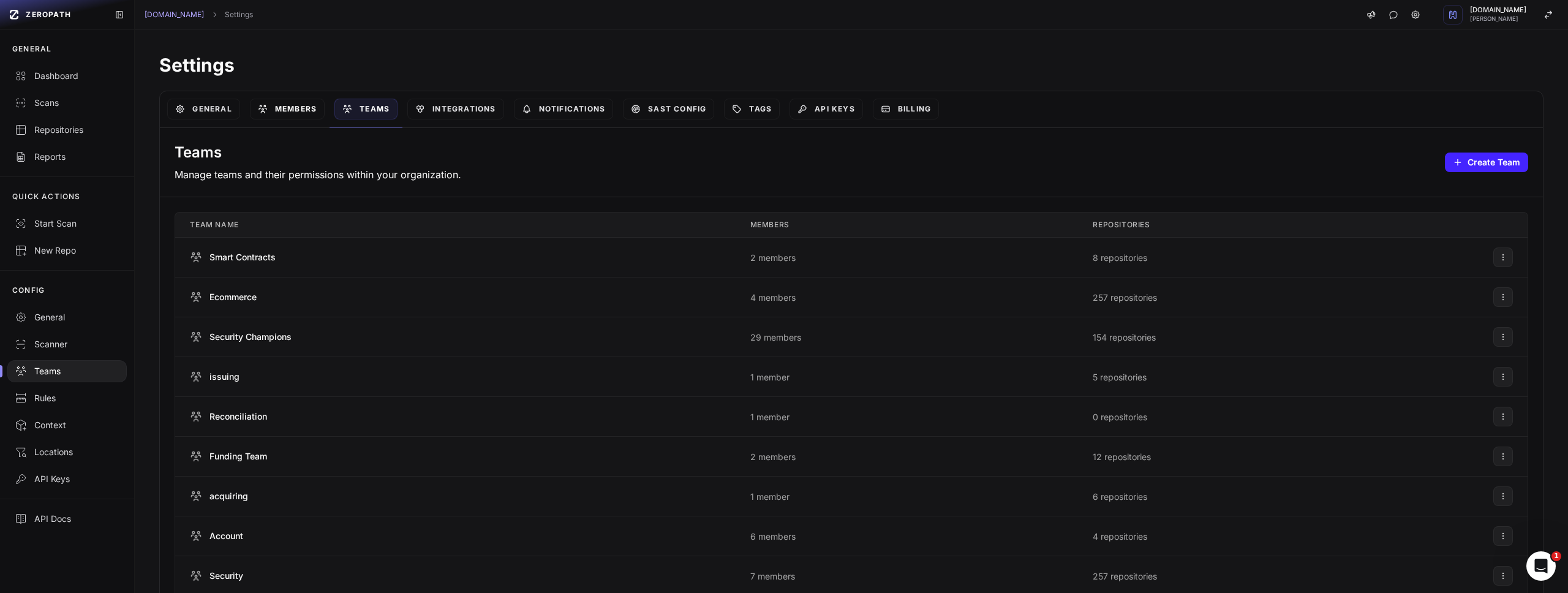
click at [293, 112] on link "Members" at bounding box center [286, 109] width 75 height 21
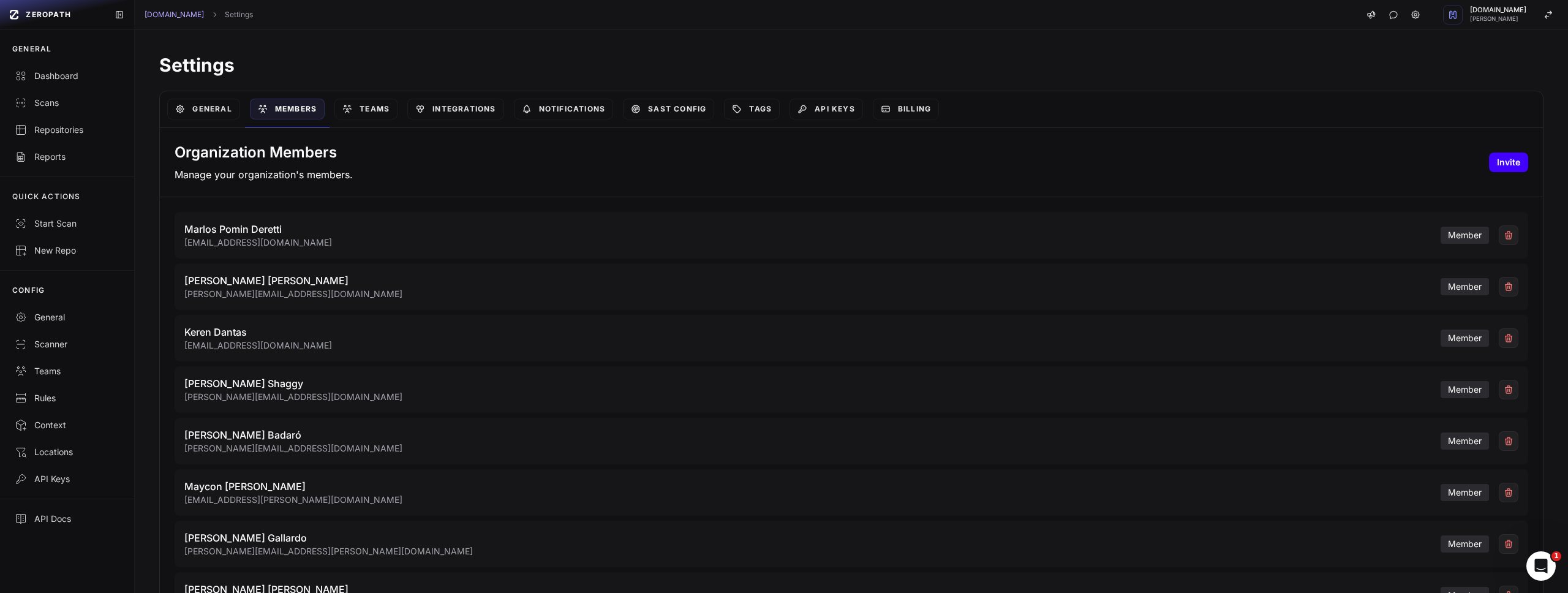
click at [1493, 159] on button "Invite" at bounding box center [1508, 162] width 39 height 20
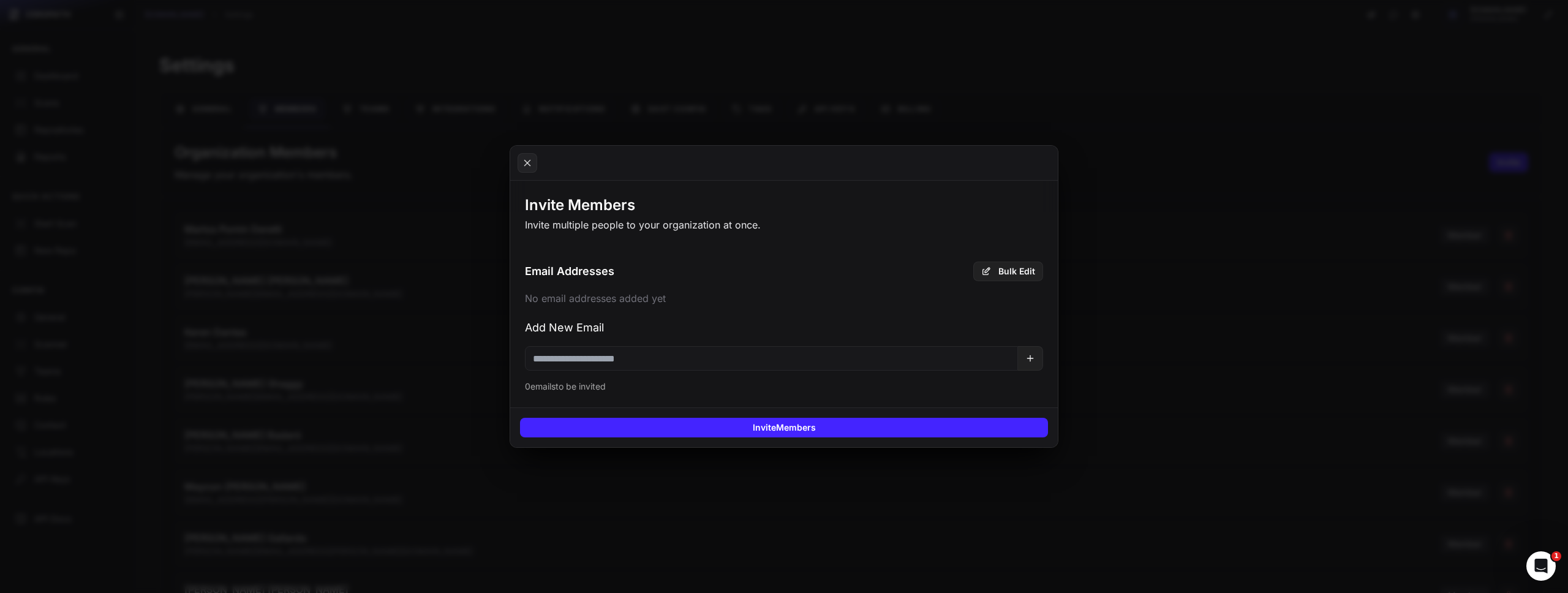
click at [762, 351] on input "email" at bounding box center [771, 358] width 493 height 24
type input "******"
click at [535, 163] on button at bounding box center [527, 163] width 20 height 20
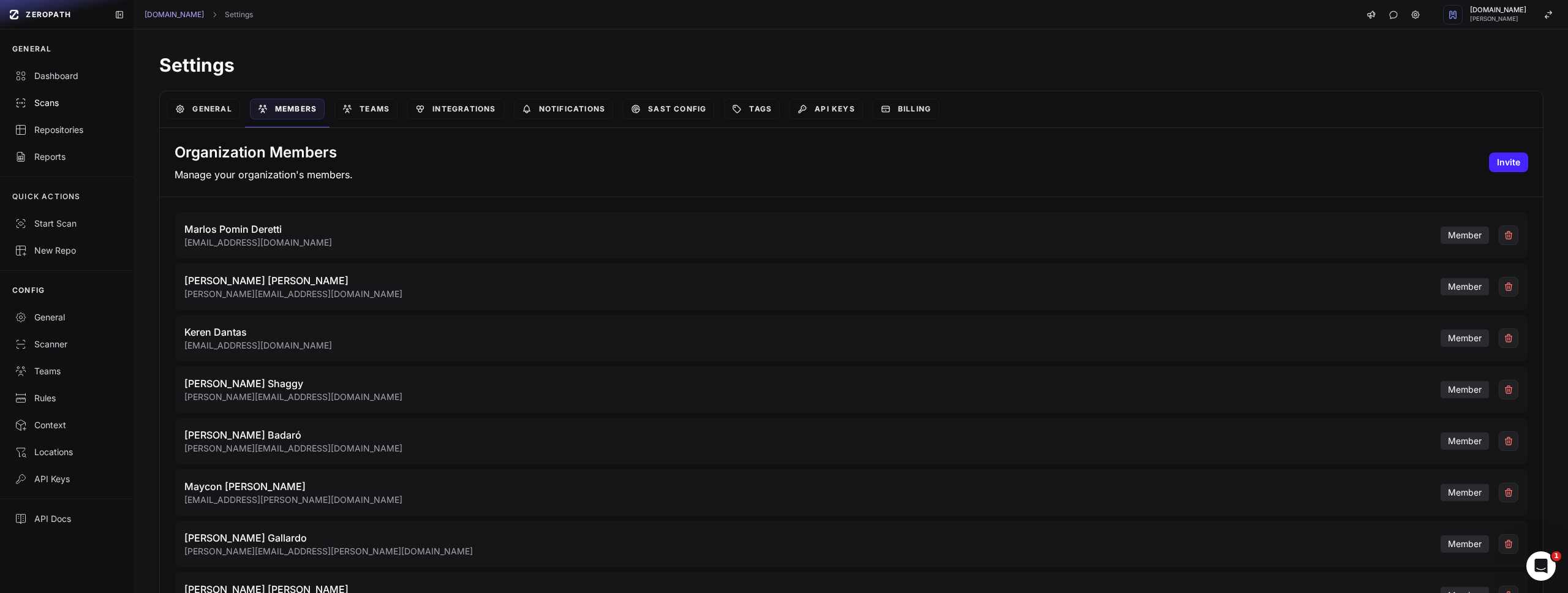
click at [63, 104] on div "Scans" at bounding box center [67, 103] width 104 height 13
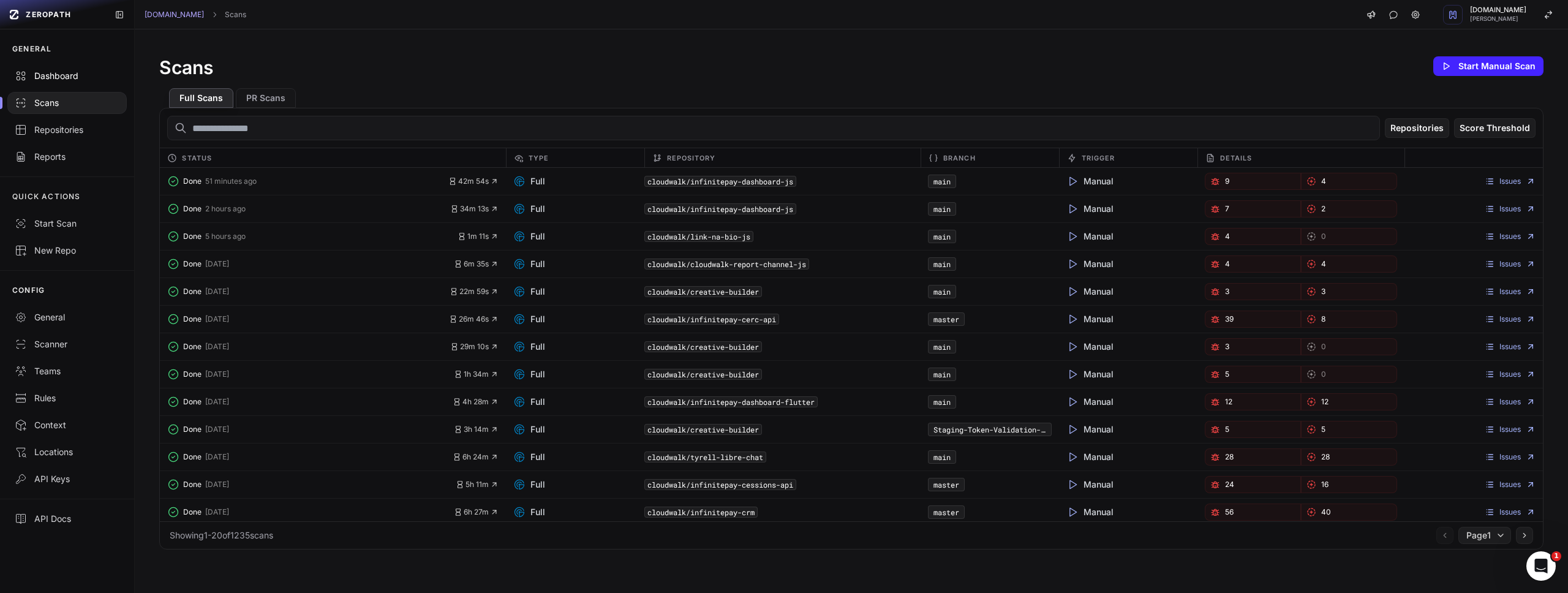
click at [74, 80] on div "Dashboard" at bounding box center [67, 76] width 104 height 13
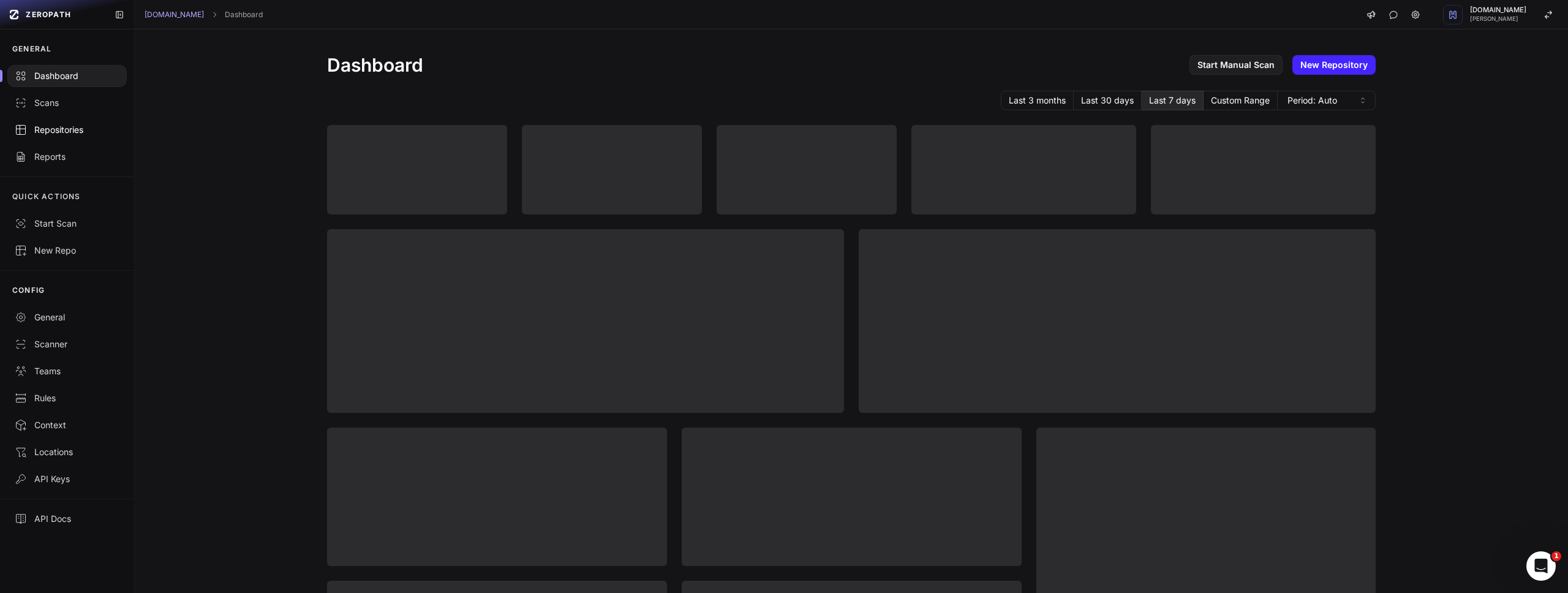
click at [68, 126] on div "Repositories" at bounding box center [67, 130] width 104 height 13
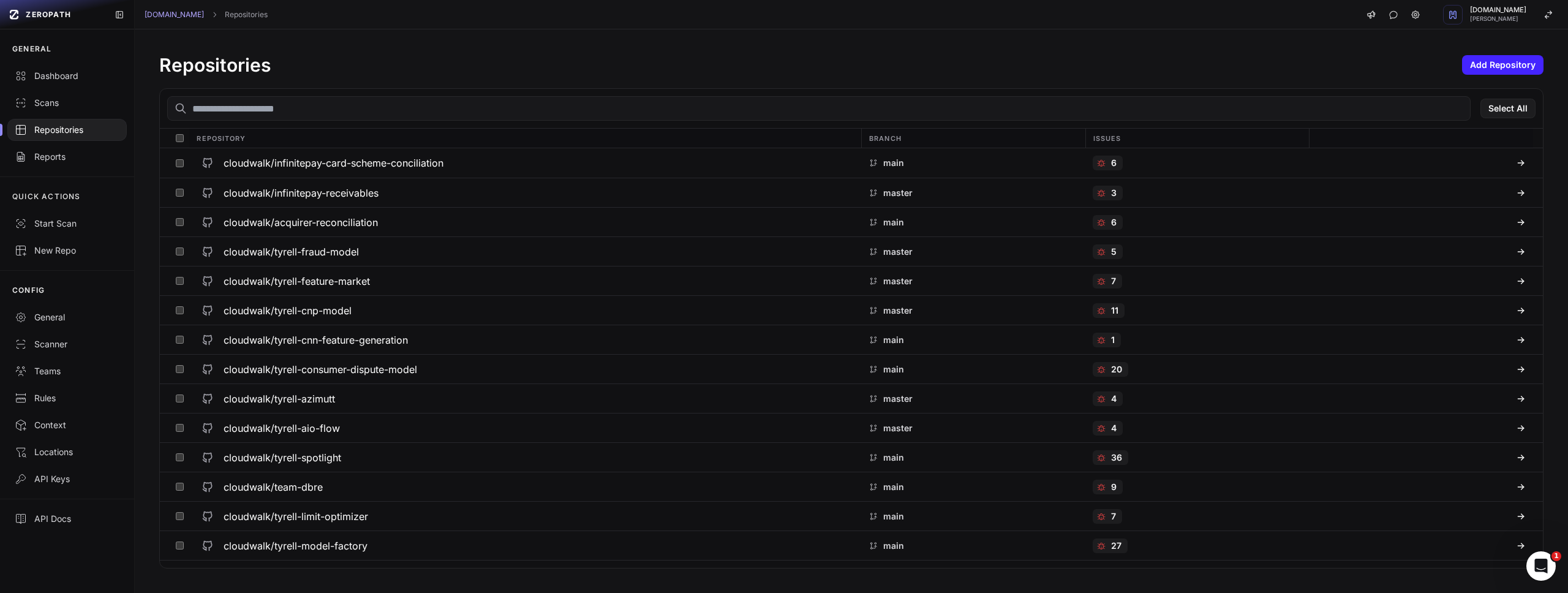
click at [275, 115] on input "text" at bounding box center [819, 108] width 1304 height 24
type input "*"
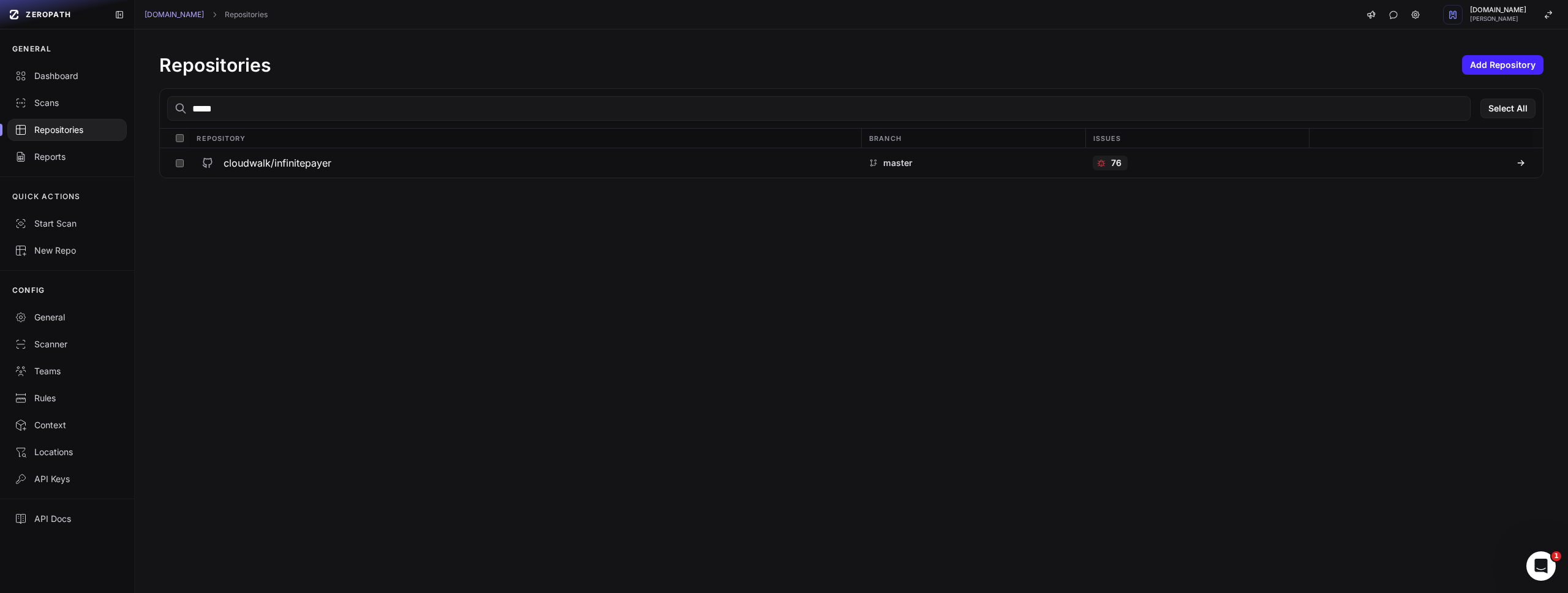
type input "*****"
click at [278, 163] on h3 "cloudwalk/infinitepayer" at bounding box center [277, 163] width 108 height 15
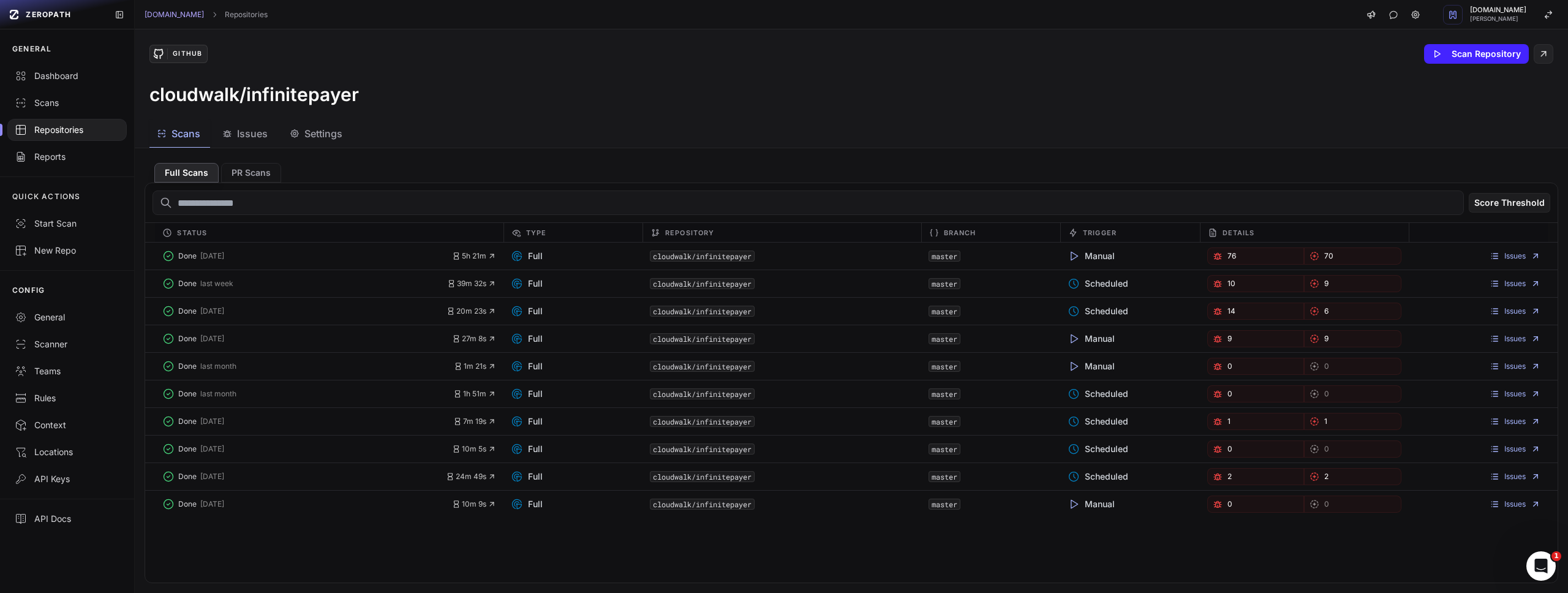
click at [242, 133] on span "Issues" at bounding box center [252, 134] width 31 height 15
